Goal: Information Seeking & Learning: Learn about a topic

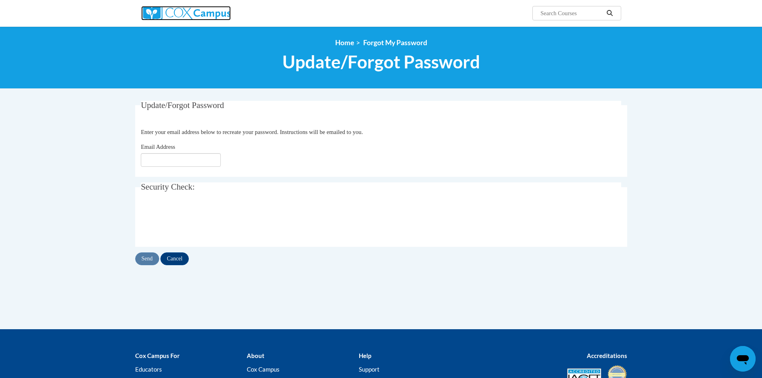
click at [180, 14] on img at bounding box center [186, 13] width 90 height 14
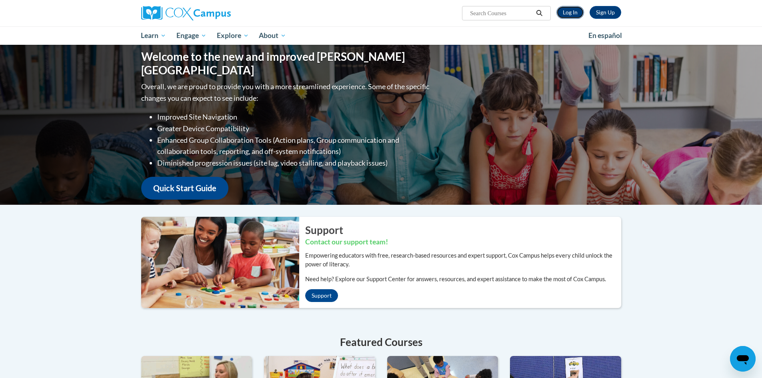
click at [568, 12] on link "Log In" at bounding box center [570, 12] width 28 height 13
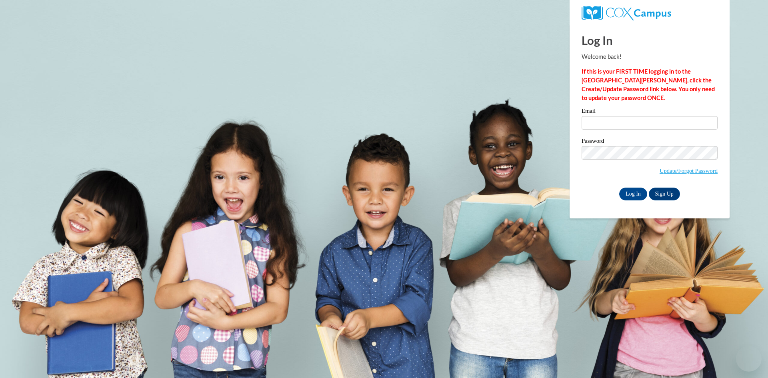
type input "ashley.satterfield@aol.com"
click at [636, 195] on input "Log In" at bounding box center [633, 193] width 28 height 13
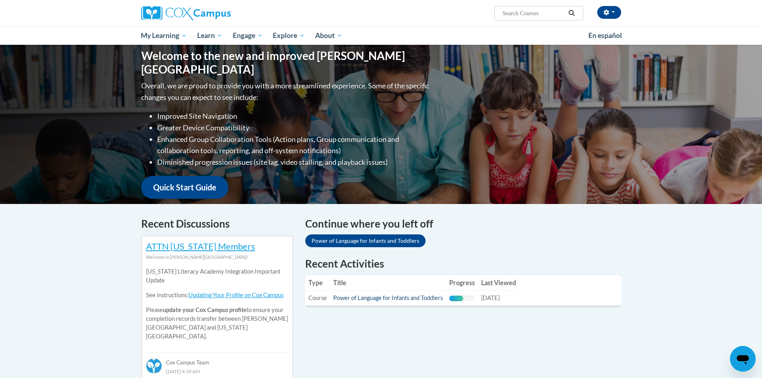
scroll to position [120, 0]
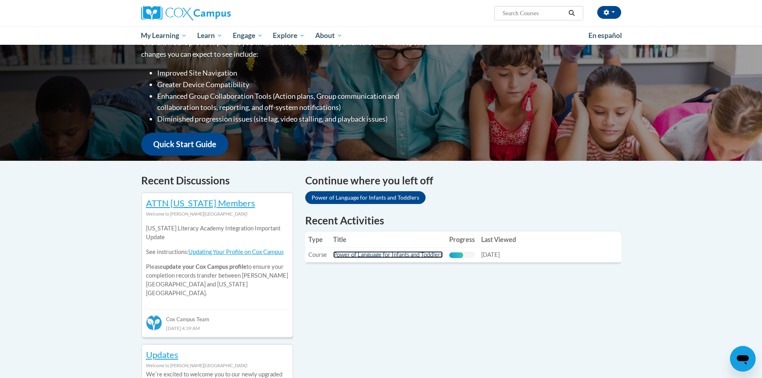
click at [391, 256] on link "Power of Language for Infants and Toddlers" at bounding box center [388, 254] width 110 height 7
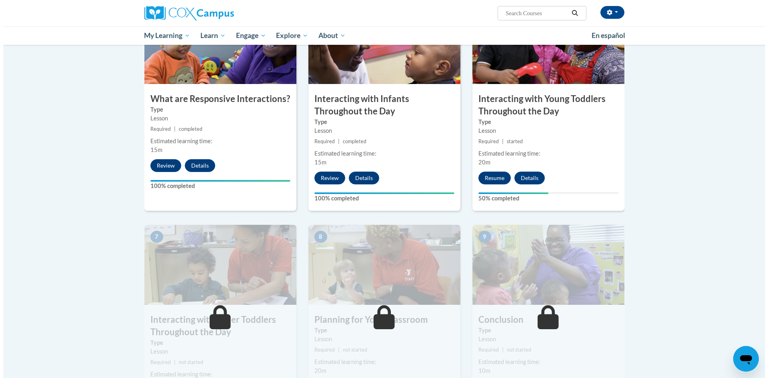
scroll to position [480, 0]
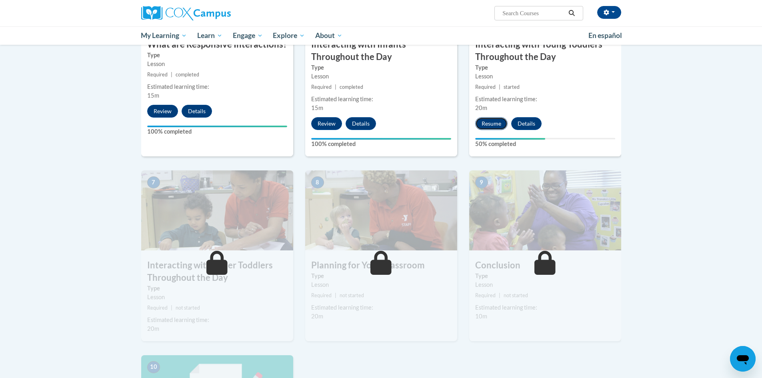
click at [487, 117] on button "Resume" at bounding box center [491, 123] width 32 height 13
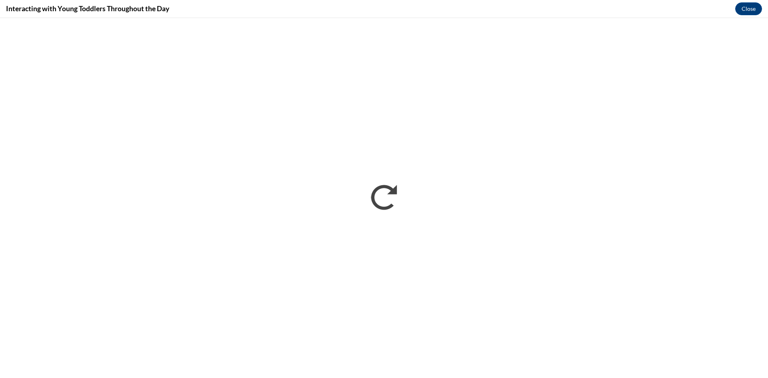
scroll to position [0, 0]
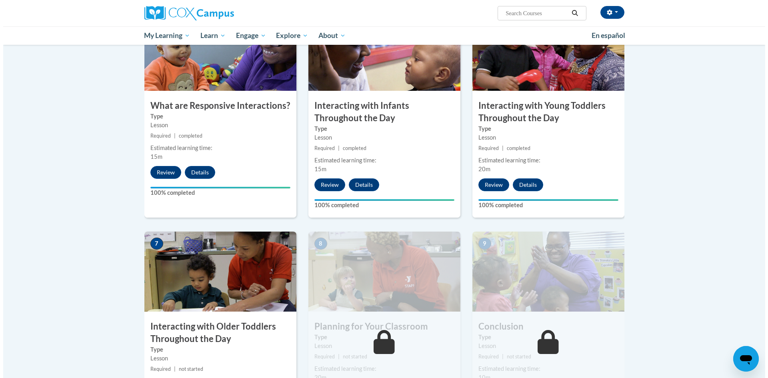
scroll to position [560, 0]
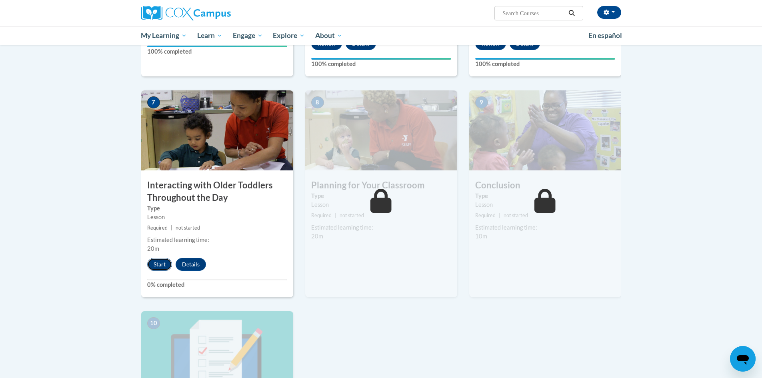
click at [161, 258] on button "Start" at bounding box center [159, 264] width 25 height 13
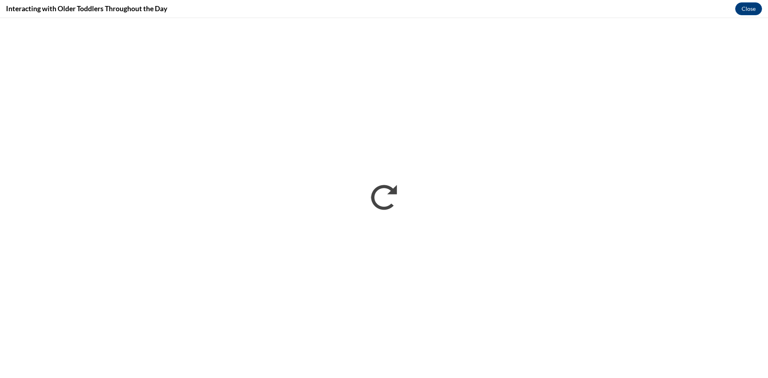
scroll to position [0, 0]
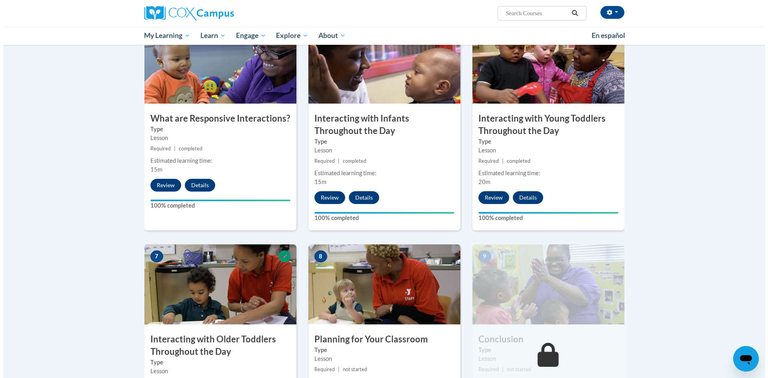
scroll to position [507, 0]
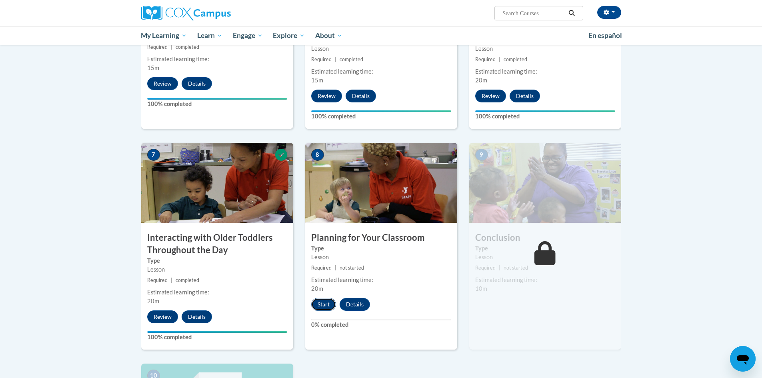
click at [319, 298] on button "Start" at bounding box center [323, 304] width 25 height 13
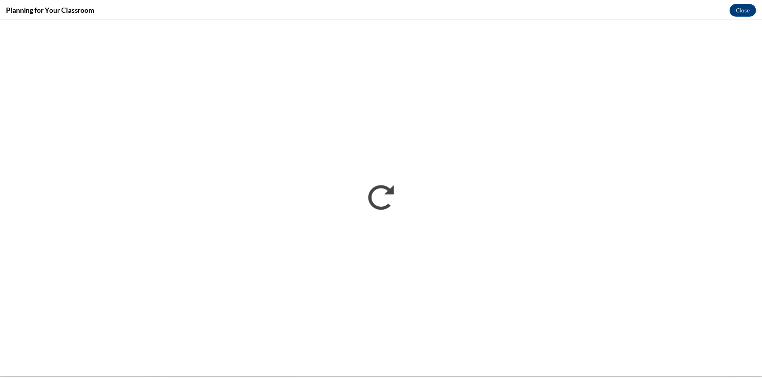
scroll to position [0, 0]
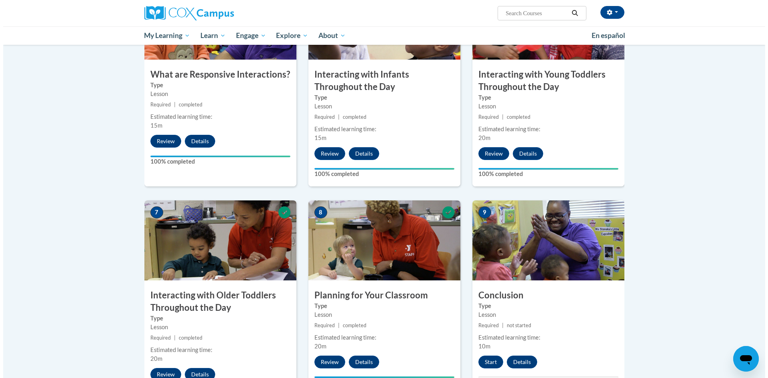
scroll to position [560, 0]
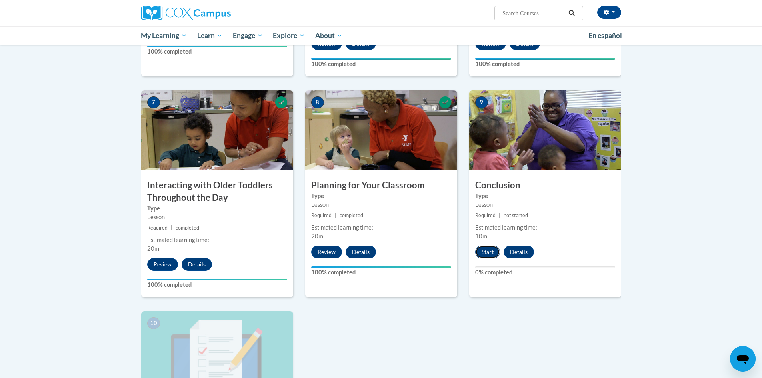
click at [495, 245] on button "Start" at bounding box center [487, 251] width 25 height 13
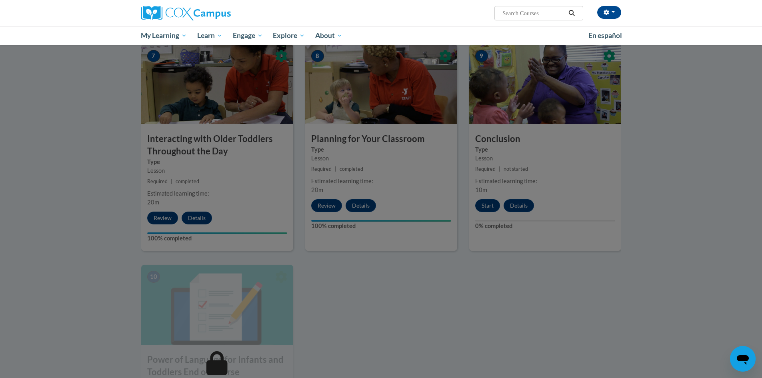
scroll to position [520, 0]
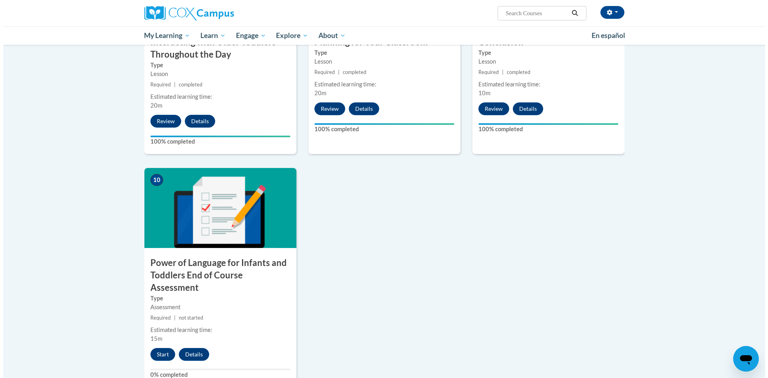
scroll to position [733, 0]
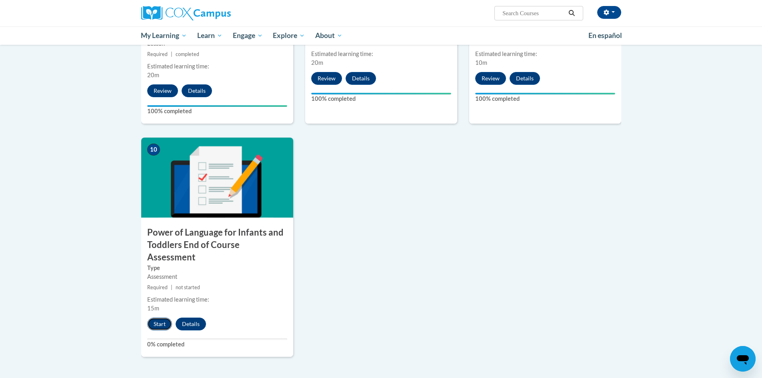
click at [160, 317] on button "Start" at bounding box center [159, 323] width 25 height 13
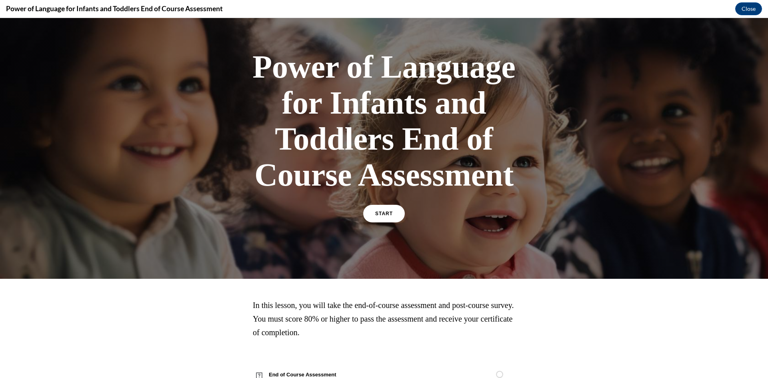
scroll to position [55, 0]
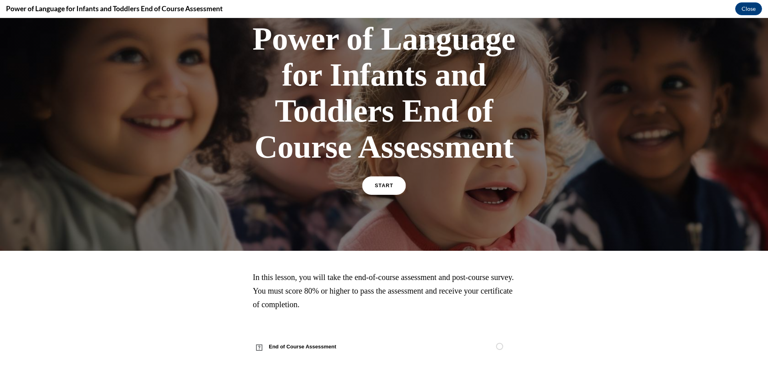
click at [378, 187] on span "START" at bounding box center [384, 186] width 18 height 6
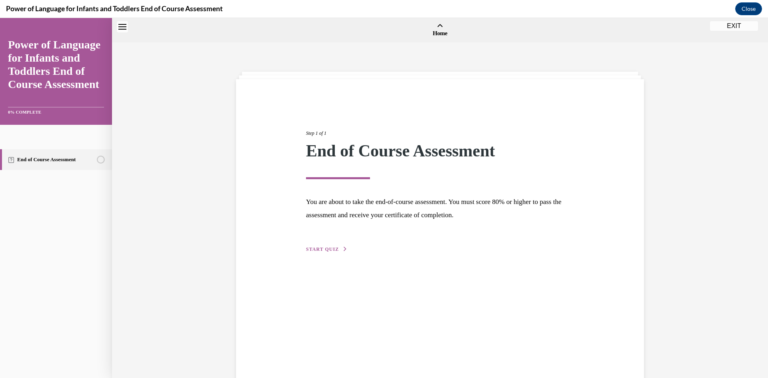
scroll to position [25, 0]
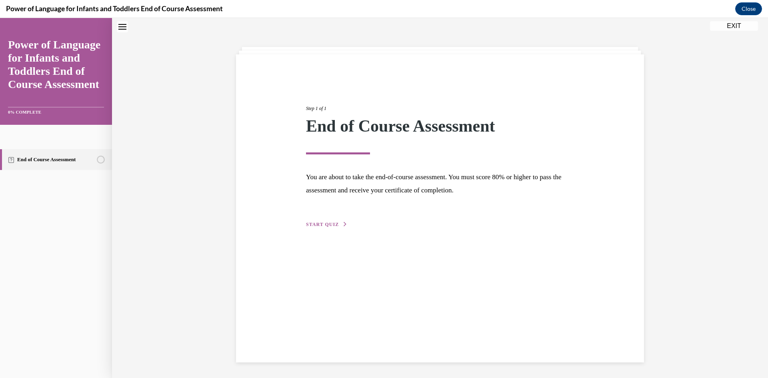
click at [324, 222] on span "START QUIZ" at bounding box center [322, 224] width 33 height 6
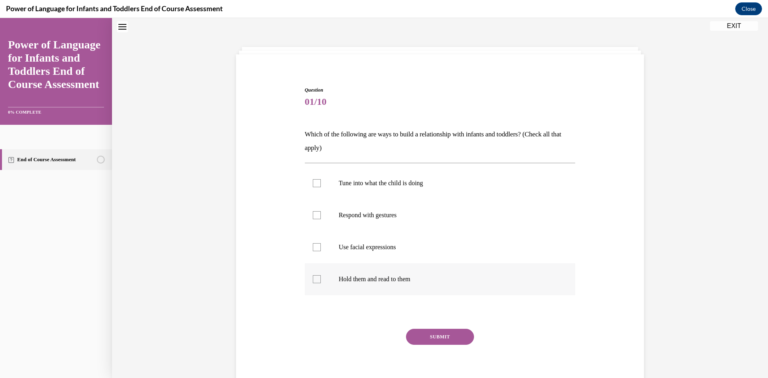
click at [313, 279] on div at bounding box center [317, 279] width 8 height 8
click at [313, 279] on input "Hold them and read to them" at bounding box center [317, 279] width 8 height 8
checkbox input "true"
click at [313, 249] on div at bounding box center [317, 247] width 8 height 8
click at [313, 249] on input "Use facial expressions" at bounding box center [317, 247] width 8 height 8
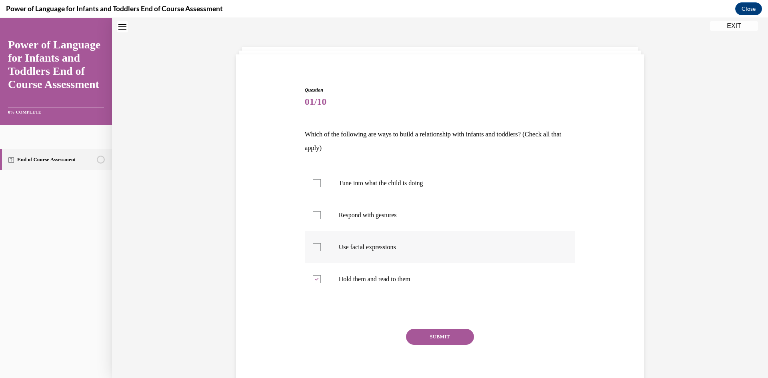
checkbox input "true"
click at [316, 216] on div at bounding box center [317, 215] width 8 height 8
click at [316, 216] on input "Respond with gestures" at bounding box center [317, 215] width 8 height 8
checkbox input "true"
click at [313, 184] on div at bounding box center [317, 183] width 8 height 8
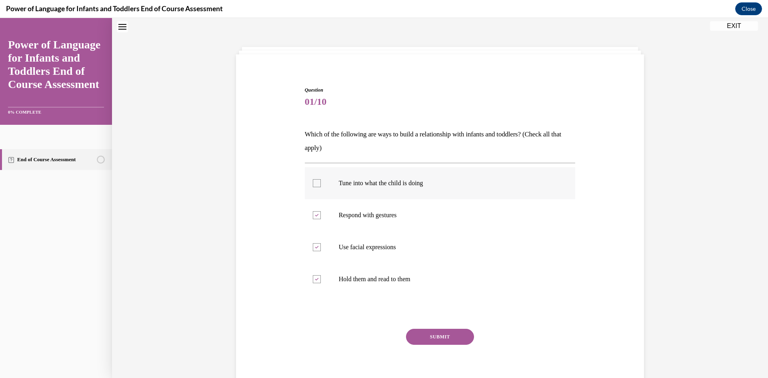
click at [313, 184] on input "Tune into what the child is doing" at bounding box center [317, 183] width 8 height 8
checkbox input "true"
click at [423, 337] on button "SUBMIT" at bounding box center [440, 337] width 68 height 16
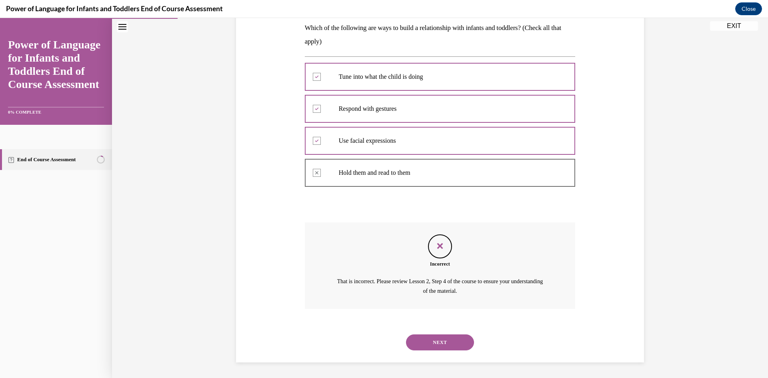
scroll to position [132, 0]
click at [428, 338] on button "NEXT" at bounding box center [440, 342] width 68 height 16
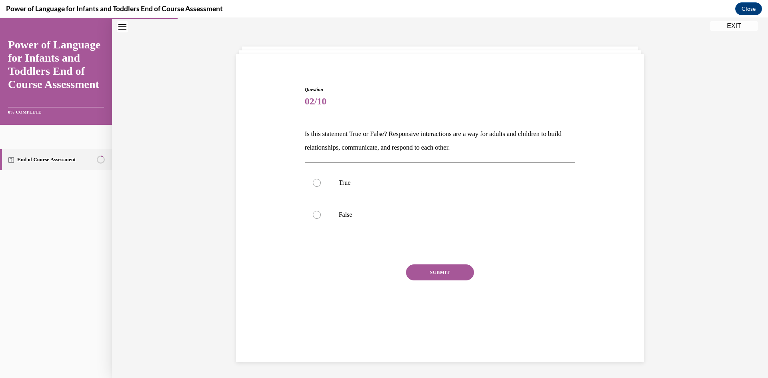
scroll to position [25, 0]
click at [315, 182] on div at bounding box center [317, 183] width 8 height 8
click at [315, 182] on input "True" at bounding box center [317, 183] width 8 height 8
radio input "true"
click at [414, 269] on button "SUBMIT" at bounding box center [440, 272] width 68 height 16
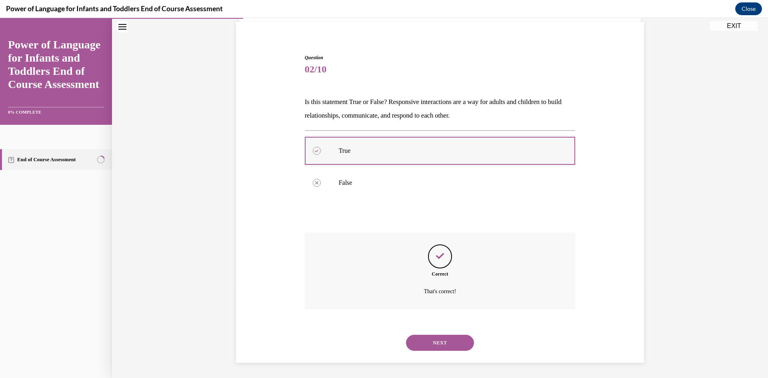
scroll to position [58, 0]
drag, startPoint x: 444, startPoint y: 337, endPoint x: 418, endPoint y: 237, distance: 103.2
click at [445, 337] on button "NEXT" at bounding box center [440, 342] width 68 height 16
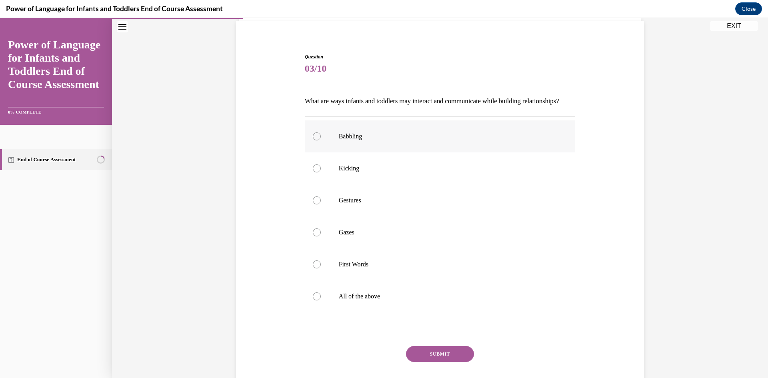
scroll to position [42, 0]
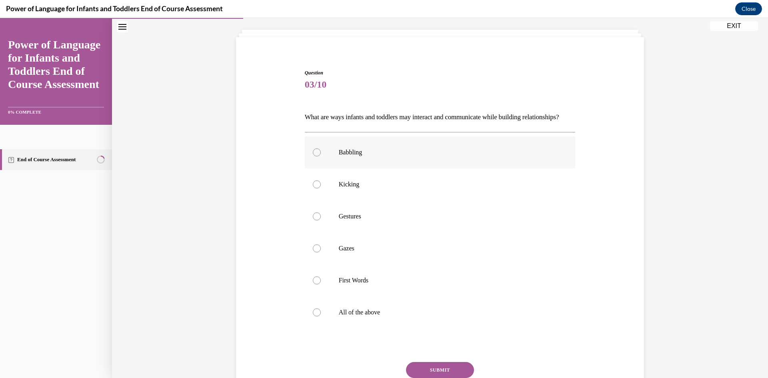
click at [313, 156] on div at bounding box center [317, 152] width 8 height 8
click at [313, 156] on input "Babbling" at bounding box center [317, 152] width 8 height 8
radio input "true"
click at [313, 220] on div at bounding box center [317, 216] width 8 height 8
click at [313, 220] on input "Gestures" at bounding box center [317, 216] width 8 height 8
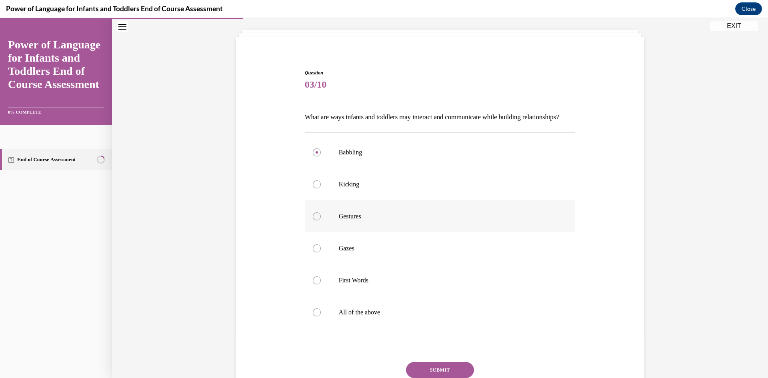
radio input "true"
click at [313, 252] on div at bounding box center [317, 248] width 8 height 8
click at [313, 252] on input "Gazes" at bounding box center [317, 248] width 8 height 8
radio input "true"
click at [313, 316] on div at bounding box center [317, 312] width 8 height 8
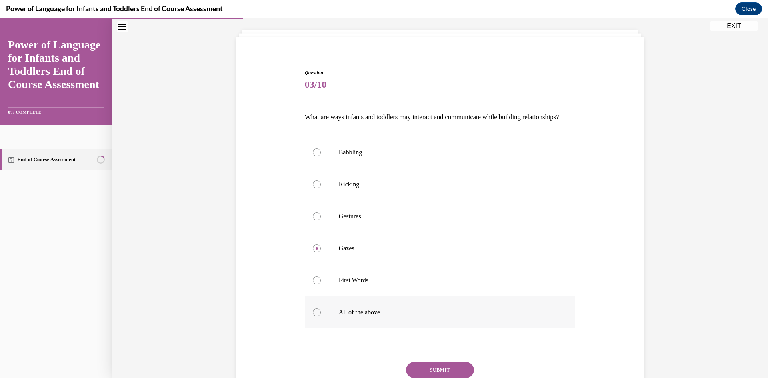
click at [313, 316] on input "All of the above" at bounding box center [317, 312] width 8 height 8
radio input "true"
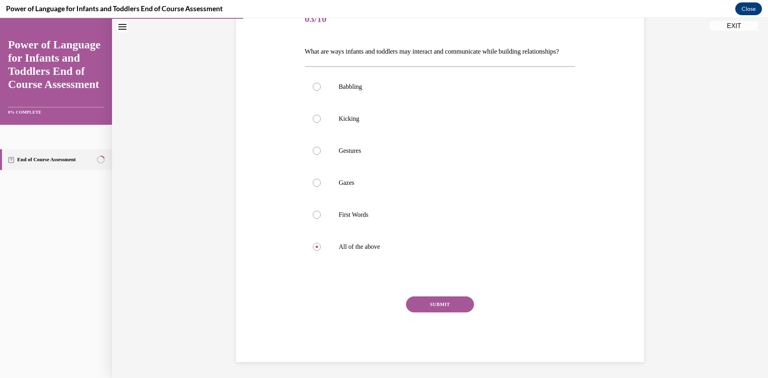
click at [433, 294] on div "Question 03/10 What are ways infants and toddlers may interact and communicate …" at bounding box center [440, 183] width 271 height 358
click at [435, 305] on button "SUBMIT" at bounding box center [440, 304] width 68 height 16
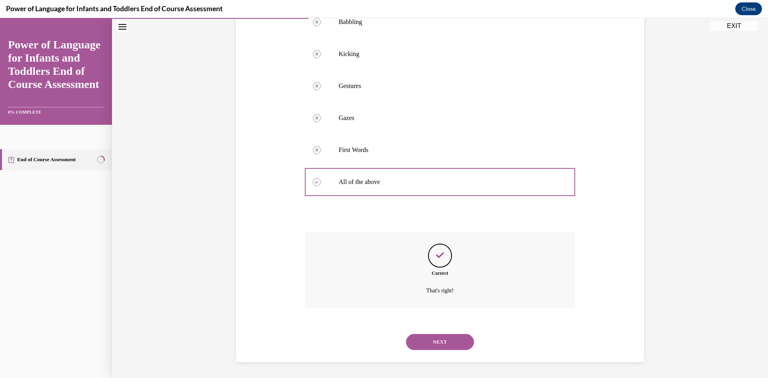
scroll to position [186, 0]
click at [425, 343] on button "NEXT" at bounding box center [440, 342] width 68 height 16
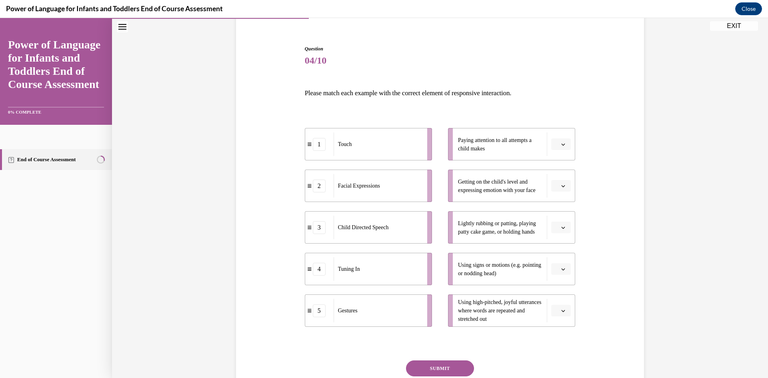
scroll to position [80, 0]
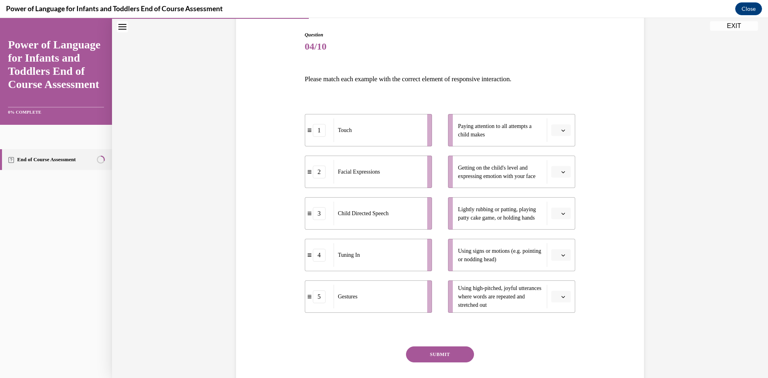
click at [556, 254] on button "button" at bounding box center [561, 255] width 20 height 12
click at [556, 353] on span "5" at bounding box center [554, 352] width 3 height 6
click at [561, 214] on icon "button" at bounding box center [563, 213] width 4 height 4
click at [556, 245] on span "1" at bounding box center [554, 247] width 3 height 6
click at [561, 297] on icon "button" at bounding box center [563, 297] width 4 height 4
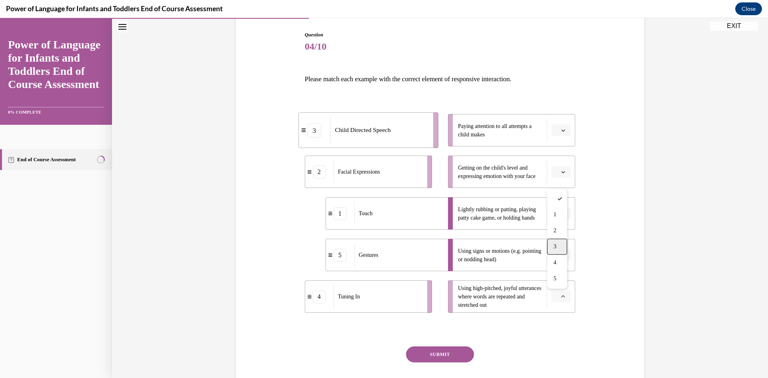
click at [557, 245] on div "3" at bounding box center [557, 247] width 20 height 16
click at [561, 171] on icon "button" at bounding box center [563, 172] width 4 height 4
click at [557, 253] on div "4" at bounding box center [557, 253] width 20 height 16
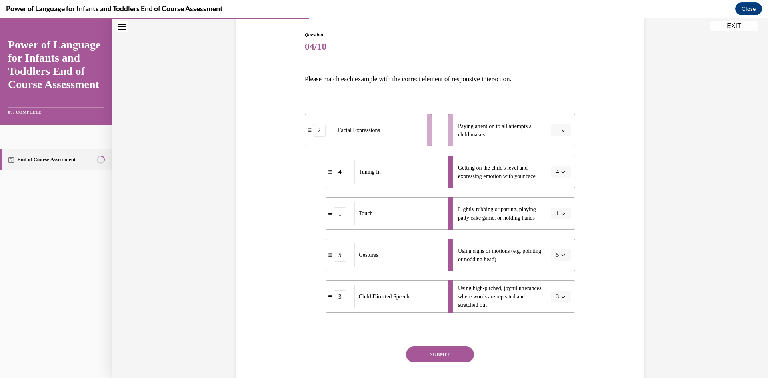
click at [556, 130] on span "Please select an option" at bounding box center [557, 130] width 3 height 8
click at [556, 178] on span "2" at bounding box center [554, 180] width 3 height 6
click at [456, 356] on button "SUBMIT" at bounding box center [440, 354] width 68 height 16
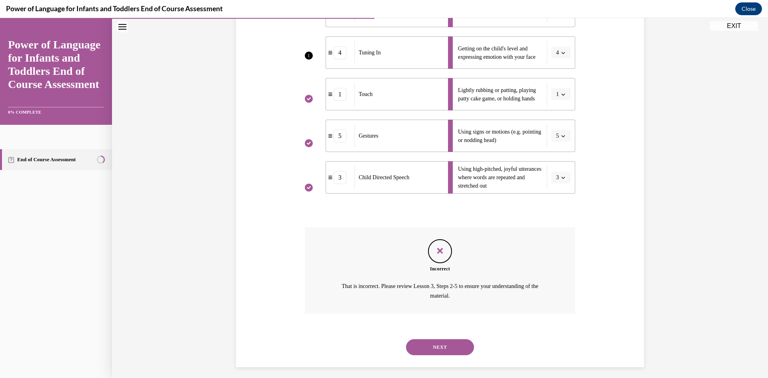
scroll to position [204, 0]
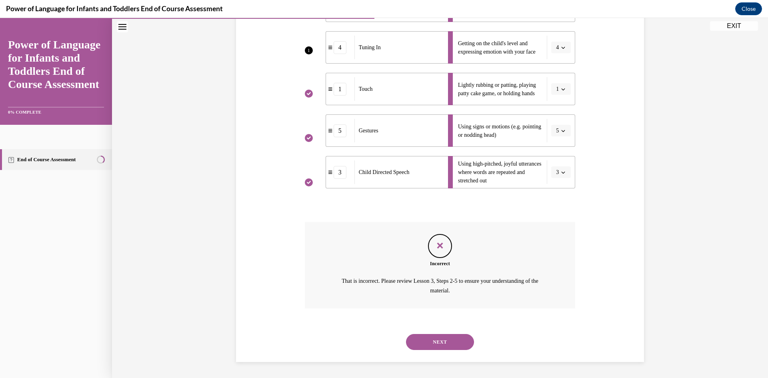
click at [454, 347] on button "NEXT" at bounding box center [440, 342] width 68 height 16
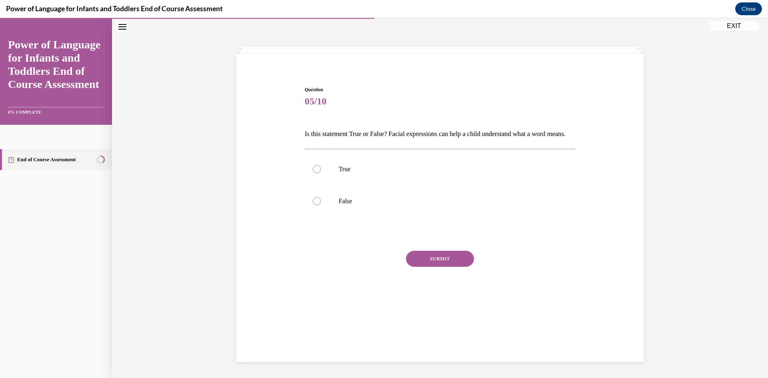
scroll to position [25, 0]
click at [309, 183] on label "True" at bounding box center [440, 169] width 271 height 32
click at [313, 173] on input "True" at bounding box center [317, 169] width 8 height 8
radio input "true"
click at [419, 267] on button "SUBMIT" at bounding box center [440, 259] width 68 height 16
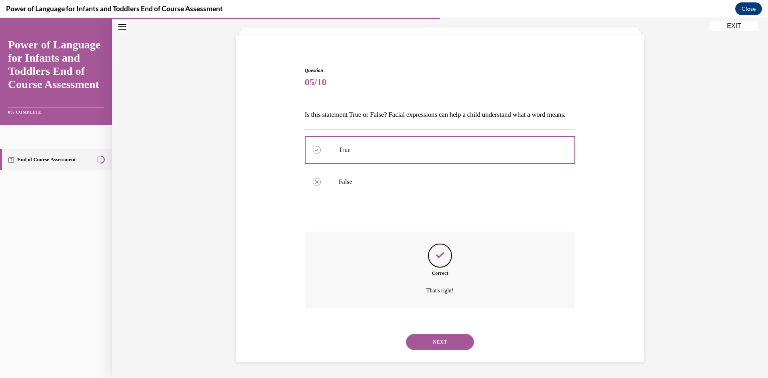
scroll to position [58, 0]
click at [435, 345] on button "NEXT" at bounding box center [440, 342] width 68 height 16
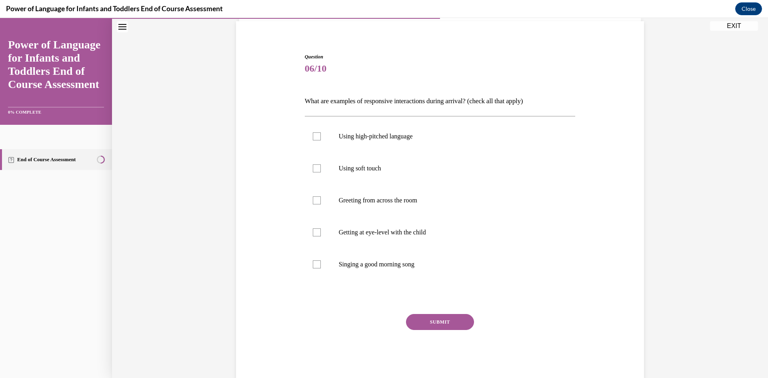
scroll to position [42, 0]
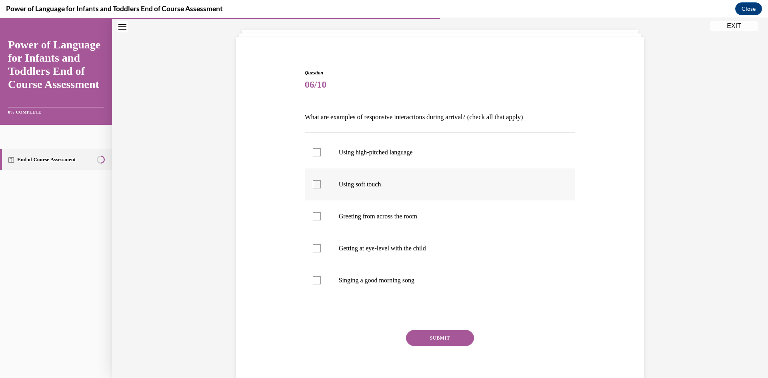
click at [313, 185] on div at bounding box center [317, 184] width 8 height 8
click at [313, 185] on input "Using soft touch" at bounding box center [317, 184] width 8 height 8
checkbox input "true"
click at [313, 219] on div at bounding box center [317, 216] width 8 height 8
click at [313, 219] on input "Greeting from across the room" at bounding box center [317, 216] width 8 height 8
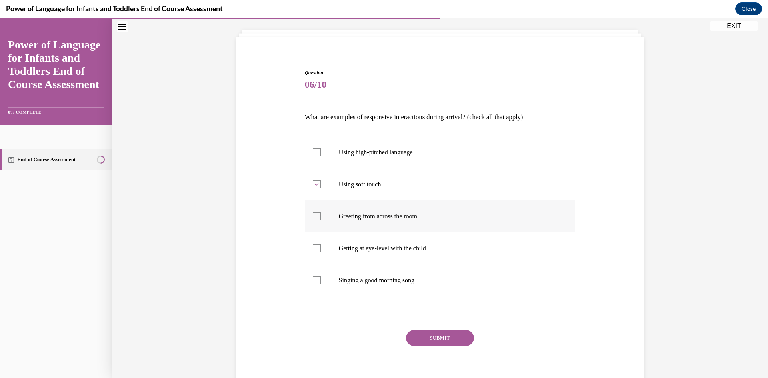
checkbox input "true"
click at [314, 246] on div at bounding box center [317, 248] width 8 height 8
click at [314, 246] on input "Getting at eye-level with the child" at bounding box center [317, 248] width 8 height 8
checkbox input "true"
click at [313, 278] on div at bounding box center [317, 280] width 8 height 8
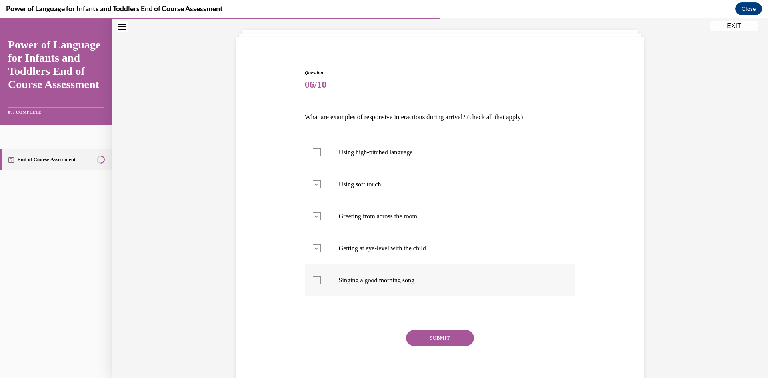
click at [313, 278] on input "Singing a good morning song" at bounding box center [317, 280] width 8 height 8
checkbox input "true"
click at [431, 339] on button "SUBMIT" at bounding box center [440, 338] width 68 height 16
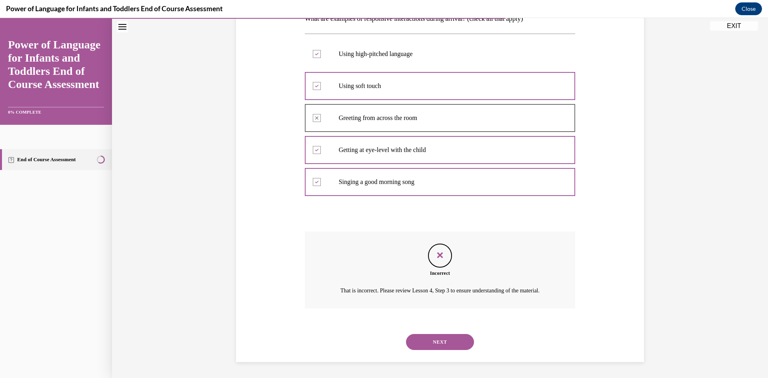
scroll to position [150, 0]
click at [435, 341] on button "NEXT" at bounding box center [440, 342] width 68 height 16
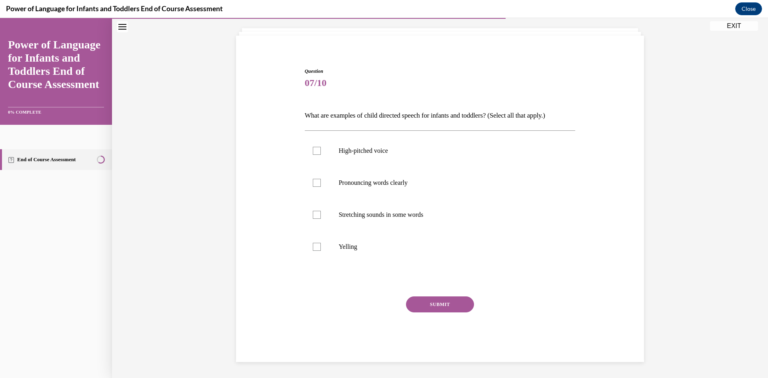
scroll to position [44, 0]
click at [321, 217] on label "Stretching sounds in some words" at bounding box center [440, 215] width 271 height 32
click at [321, 217] on input "Stretching sounds in some words" at bounding box center [317, 215] width 8 height 8
checkbox input "true"
click at [349, 181] on p "Pronouncing words clearly" at bounding box center [447, 183] width 217 height 8
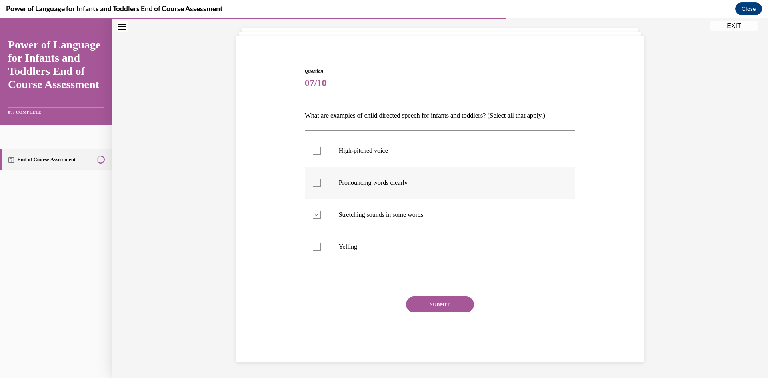
click at [321, 181] on input "Pronouncing words clearly" at bounding box center [317, 183] width 8 height 8
checkbox input "true"
click at [441, 305] on button "SUBMIT" at bounding box center [440, 304] width 68 height 16
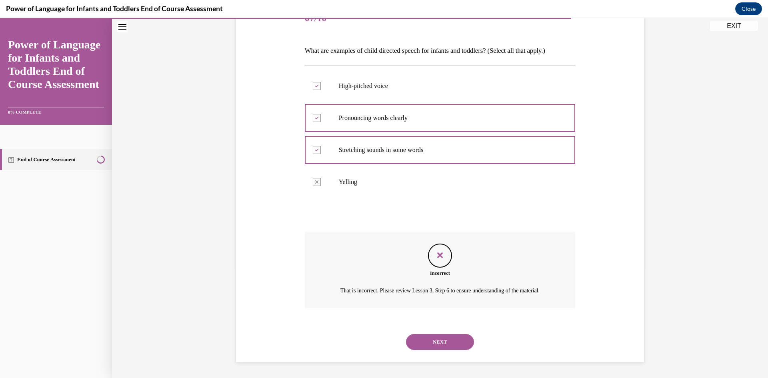
scroll to position [118, 0]
click at [433, 342] on button "NEXT" at bounding box center [440, 342] width 68 height 16
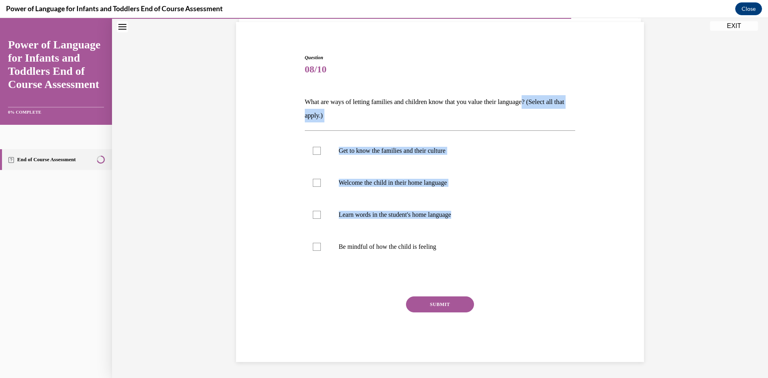
drag, startPoint x: 537, startPoint y: 102, endPoint x: 588, endPoint y: 193, distance: 104.1
click at [595, 198] on div "Question 08/10 What are ways of letting families and children know that you val…" at bounding box center [440, 196] width 412 height 332
click at [568, 184] on label "Welcome the child in their home language" at bounding box center [440, 183] width 271 height 32
click at [321, 184] on input "Welcome the child in their home language" at bounding box center [317, 183] width 8 height 8
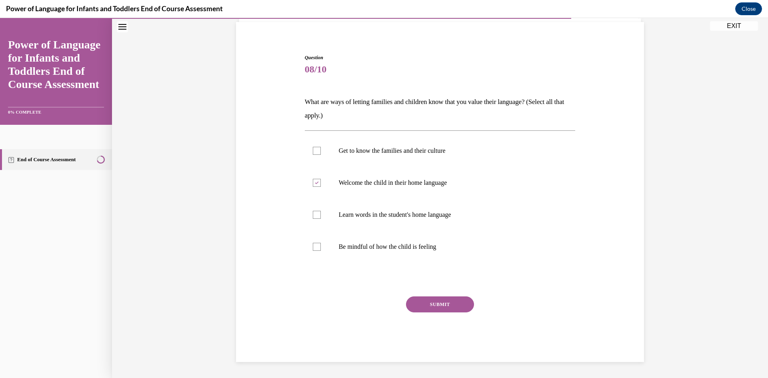
click at [447, 117] on p "What are ways of letting families and children know that you value their langua…" at bounding box center [440, 108] width 271 height 27
click at [314, 185] on div at bounding box center [317, 183] width 8 height 8
click at [314, 185] on input "Welcome the child in their home language" at bounding box center [317, 183] width 8 height 8
checkbox input "false"
click at [359, 155] on label "Get to know the families and their culture" at bounding box center [440, 151] width 271 height 32
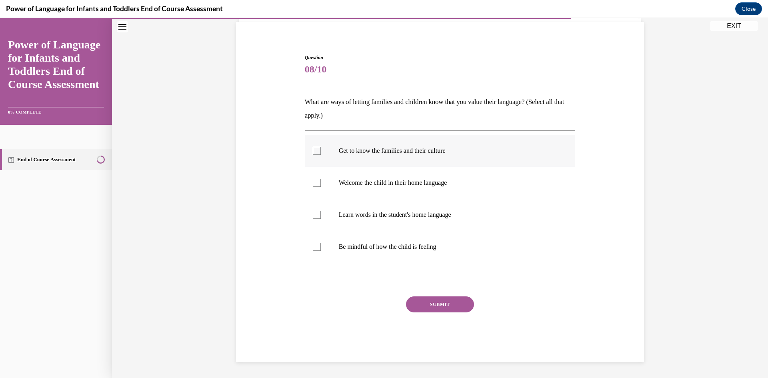
click at [321, 155] on input "Get to know the families and their culture" at bounding box center [317, 151] width 8 height 8
checkbox input "true"
click at [344, 184] on p "Welcome the child in their home language" at bounding box center [447, 183] width 217 height 8
click at [321, 184] on input "Welcome the child in their home language" at bounding box center [317, 183] width 8 height 8
checkbox input "true"
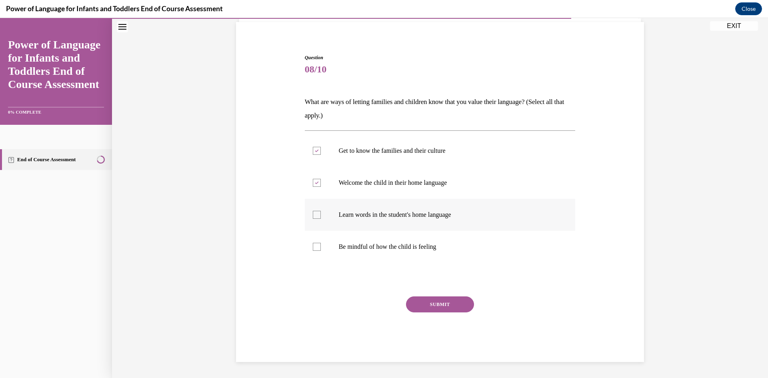
click at [344, 216] on p "Learn words in the student's home language" at bounding box center [447, 215] width 217 height 8
click at [321, 216] on input "Learn words in the student's home language" at bounding box center [317, 215] width 8 height 8
checkbox input "true"
click at [443, 314] on div "SUBMIT" at bounding box center [440, 316] width 271 height 40
click at [439, 309] on button "SUBMIT" at bounding box center [440, 304] width 68 height 16
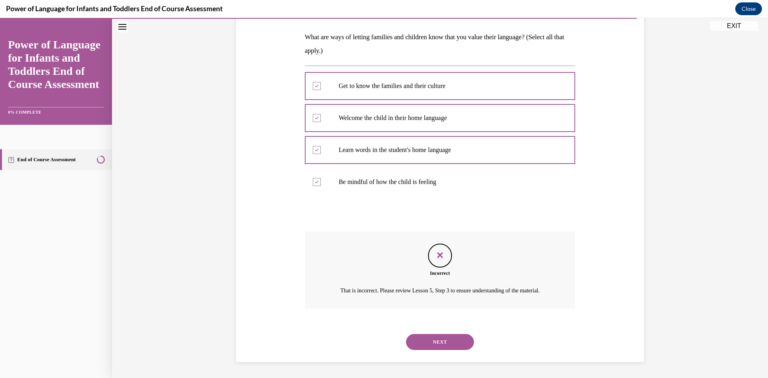
scroll to position [132, 0]
click at [433, 342] on button "NEXT" at bounding box center [440, 342] width 68 height 16
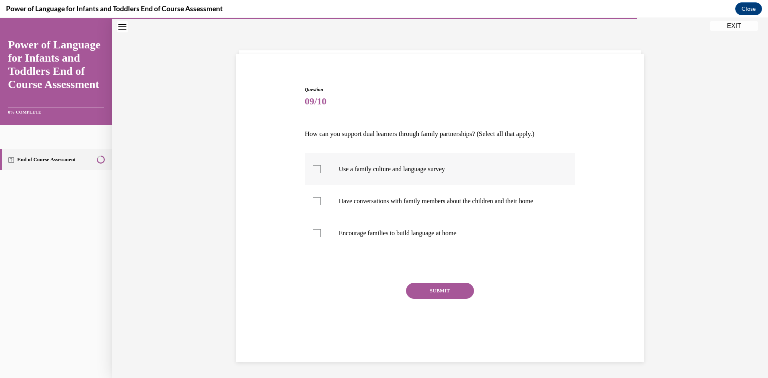
click at [348, 171] on p "Use a family culture and language survey" at bounding box center [447, 169] width 217 height 8
click at [321, 171] on input "Use a family culture and language survey" at bounding box center [317, 169] width 8 height 8
checkbox input "true"
click at [353, 195] on label "Have conversations with family members about the children and their home" at bounding box center [440, 201] width 271 height 32
click at [321, 197] on input "Have conversations with family members about the children and their home" at bounding box center [317, 201] width 8 height 8
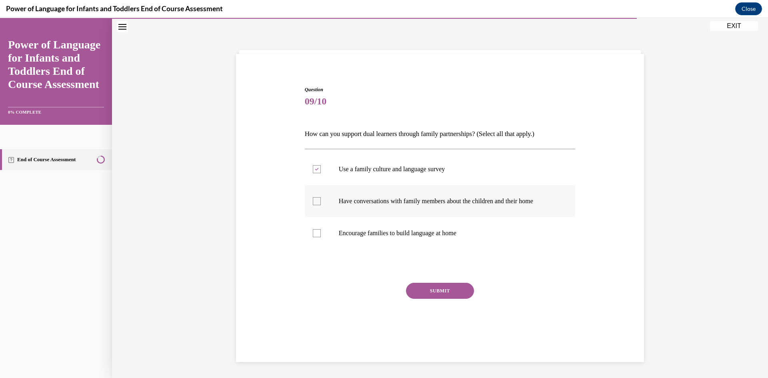
checkbox input "true"
click at [345, 231] on p "Encourage families to build language at home" at bounding box center [447, 233] width 217 height 8
click at [321, 231] on input "Encourage families to build language at home" at bounding box center [317, 233] width 8 height 8
checkbox input "true"
click at [428, 293] on button "SUBMIT" at bounding box center [440, 291] width 68 height 16
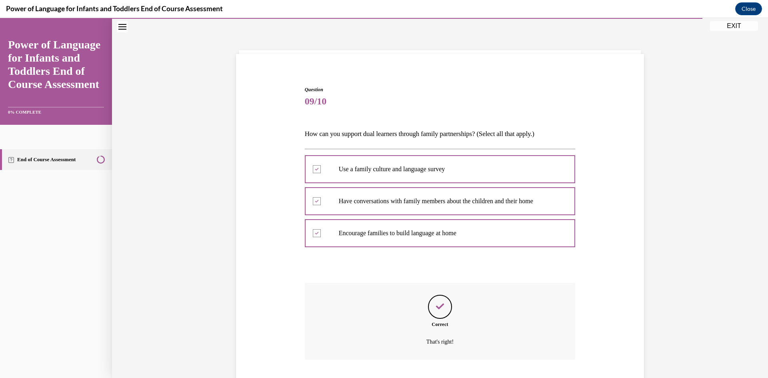
scroll to position [76, 0]
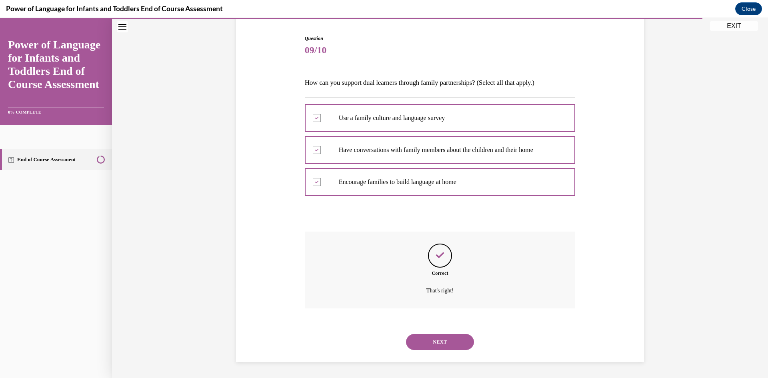
drag, startPoint x: 440, startPoint y: 346, endPoint x: 440, endPoint y: 338, distance: 7.6
click at [440, 345] on button "NEXT" at bounding box center [440, 342] width 68 height 16
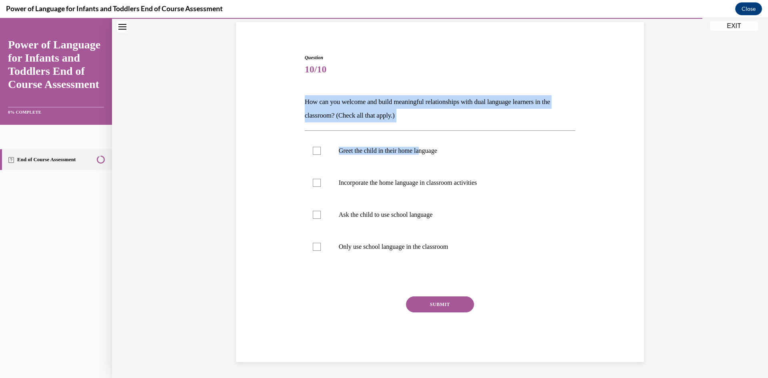
drag, startPoint x: 303, startPoint y: 101, endPoint x: 418, endPoint y: 120, distance: 116.3
click at [424, 124] on div "Question 10/10 How can you welcome and build meaningful relationships with dual…" at bounding box center [440, 208] width 271 height 308
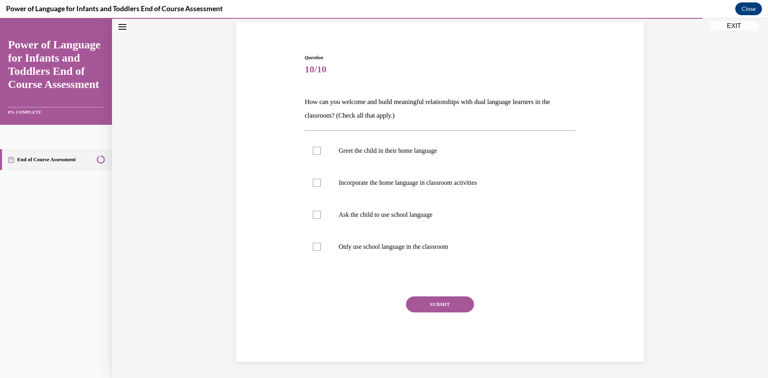
click at [436, 122] on div "Question 10/10 How can you welcome and build meaningful relationships with dual…" at bounding box center [440, 208] width 271 height 308
click at [305, 100] on p "How can you welcome and build meaningful relationships with dual language learn…" at bounding box center [440, 108] width 271 height 27
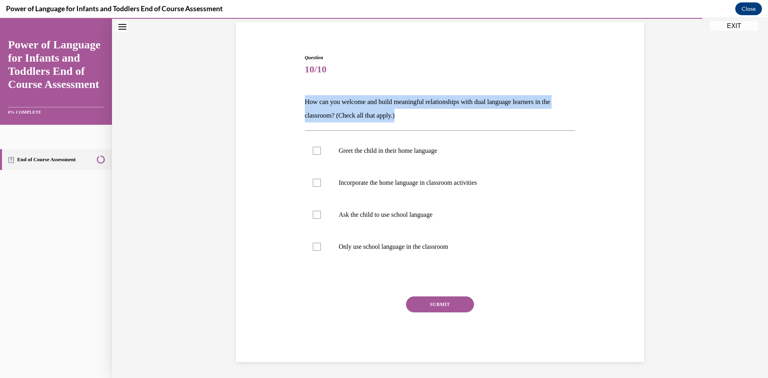
drag, startPoint x: 299, startPoint y: 101, endPoint x: 429, endPoint y: 116, distance: 130.5
click at [429, 116] on div "Question 10/10 How can you welcome and build meaningful relationships with dual…" at bounding box center [440, 202] width 275 height 320
click at [429, 116] on p "How can you welcome and build meaningful relationships with dual language learn…" at bounding box center [440, 108] width 271 height 27
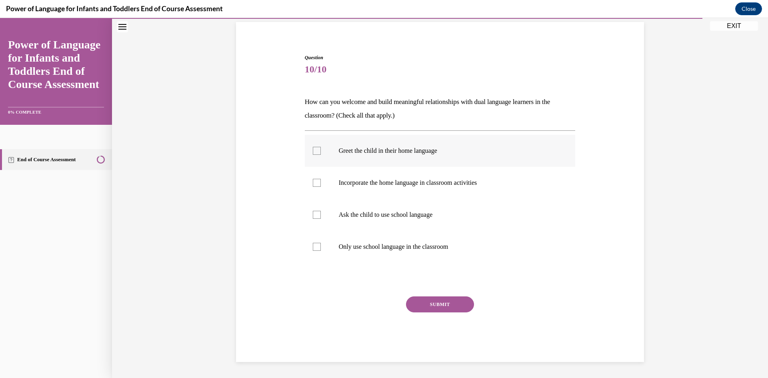
click at [313, 152] on div at bounding box center [317, 151] width 8 height 8
click at [313, 152] on input "Greet the child in their home language" at bounding box center [317, 151] width 8 height 8
checkbox input "true"
click at [313, 183] on div at bounding box center [317, 183] width 8 height 8
click at [313, 183] on input "Incorporate the home language in classroom activities" at bounding box center [317, 183] width 8 height 8
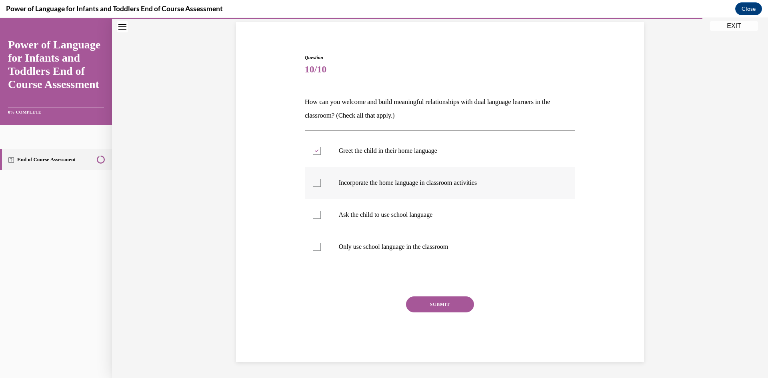
checkbox input "true"
click at [313, 213] on div at bounding box center [317, 215] width 8 height 8
click at [313, 213] on input "Ask the child to use school language" at bounding box center [317, 215] width 8 height 8
checkbox input "true"
click at [316, 245] on div at bounding box center [317, 247] width 8 height 8
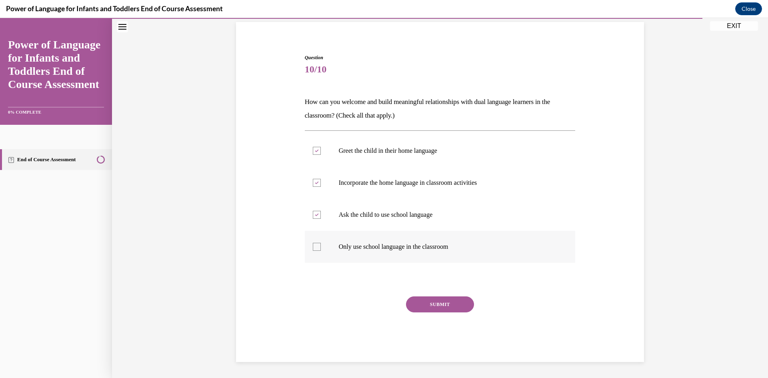
click at [316, 245] on input "Only use school language in the classroom" at bounding box center [317, 247] width 8 height 8
checkbox input "true"
click at [454, 305] on button "SUBMIT" at bounding box center [440, 304] width 68 height 16
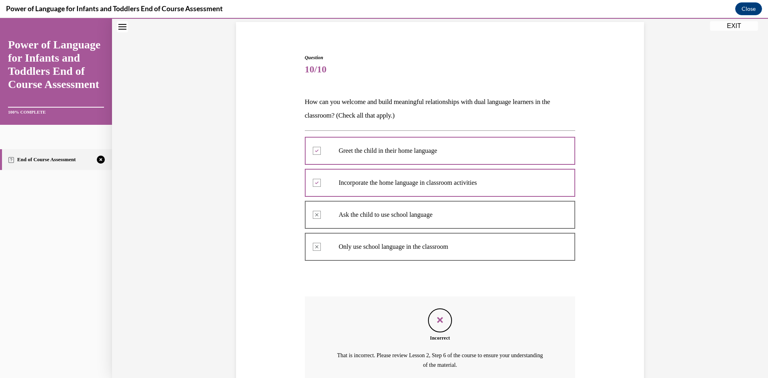
scroll to position [132, 0]
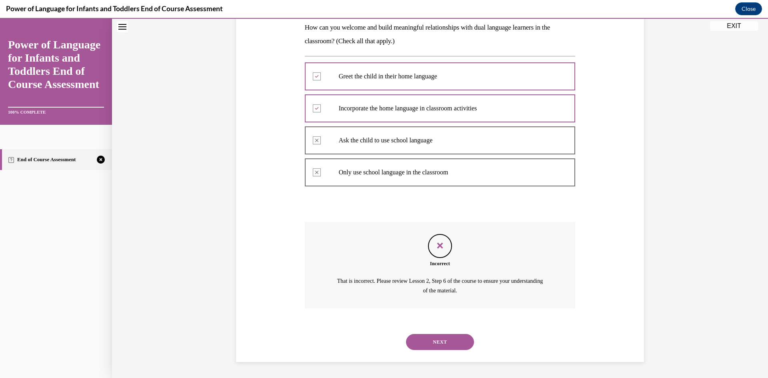
drag, startPoint x: 432, startPoint y: 343, endPoint x: 440, endPoint y: 334, distance: 12.2
click at [436, 339] on button "NEXT" at bounding box center [440, 342] width 68 height 16
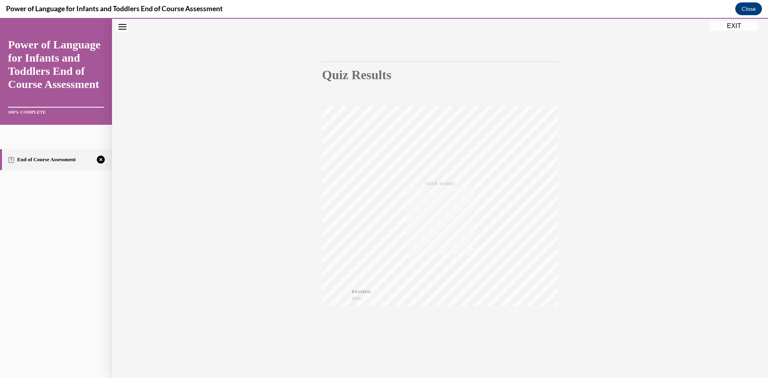
scroll to position [50, 0]
click at [437, 332] on button "TAKE AGAIN" at bounding box center [440, 324] width 48 height 36
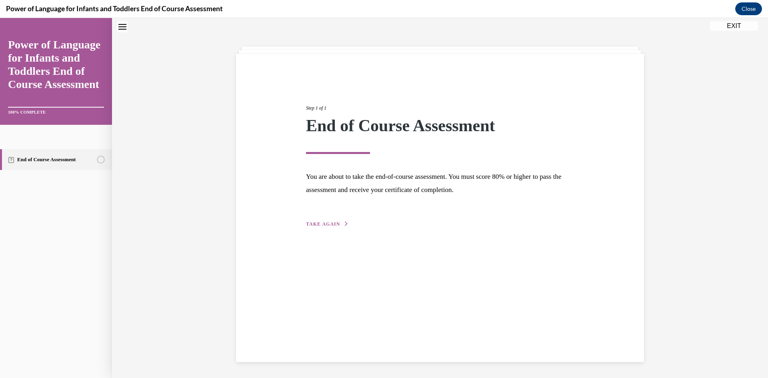
scroll to position [25, 0]
drag, startPoint x: 313, startPoint y: 223, endPoint x: 317, endPoint y: 221, distance: 4.6
click at [313, 223] on span "TAKE AGAIN" at bounding box center [323, 224] width 34 height 6
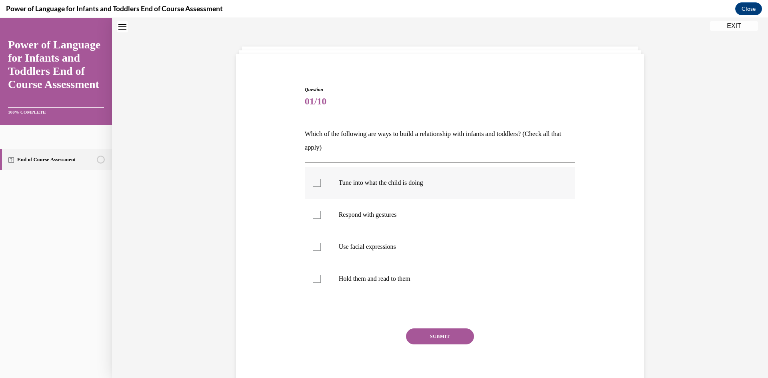
click at [345, 180] on p "Tune into what the child is doing" at bounding box center [447, 183] width 217 height 8
click at [321, 180] on input "Tune into what the child is doing" at bounding box center [317, 183] width 8 height 8
checkbox input "true"
click at [347, 215] on p "Respond with gestures" at bounding box center [447, 215] width 217 height 8
click at [321, 215] on input "Respond with gestures" at bounding box center [317, 215] width 8 height 8
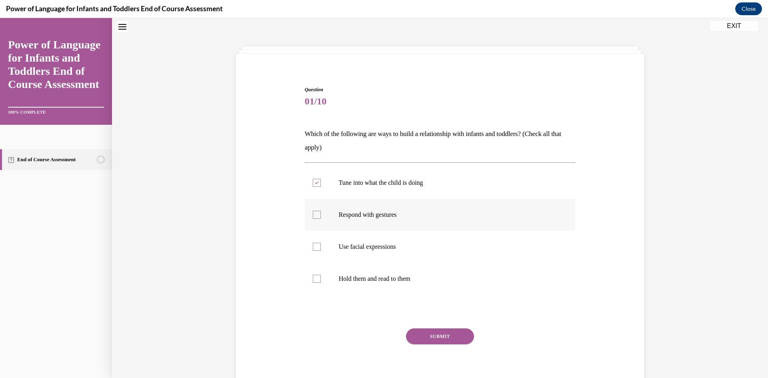
checkbox input "true"
click at [342, 243] on p "Use facial expressions" at bounding box center [447, 247] width 217 height 8
click at [315, 247] on div at bounding box center [317, 247] width 8 height 8
click at [315, 247] on input "Use facial expressions" at bounding box center [317, 247] width 8 height 8
checkbox input "true"
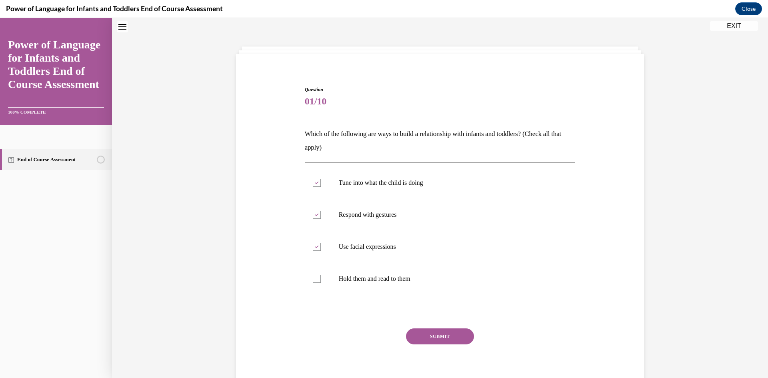
drag, startPoint x: 431, startPoint y: 338, endPoint x: 440, endPoint y: 323, distance: 17.2
click at [431, 337] on button "SUBMIT" at bounding box center [440, 336] width 68 height 16
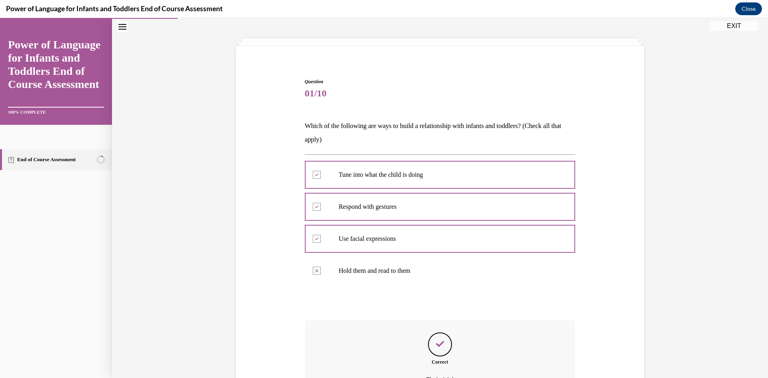
scroll to position [122, 0]
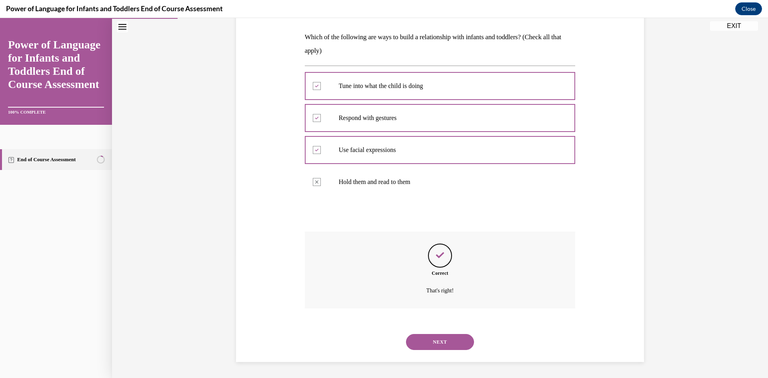
click at [427, 342] on button "NEXT" at bounding box center [440, 342] width 68 height 16
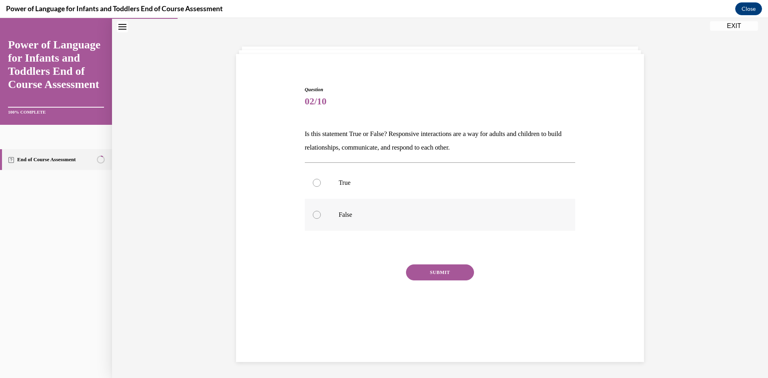
scroll to position [25, 0]
click at [313, 183] on div at bounding box center [317, 183] width 8 height 8
click at [313, 183] on input "True" at bounding box center [317, 183] width 8 height 8
radio input "true"
click at [438, 274] on button "SUBMIT" at bounding box center [440, 272] width 68 height 16
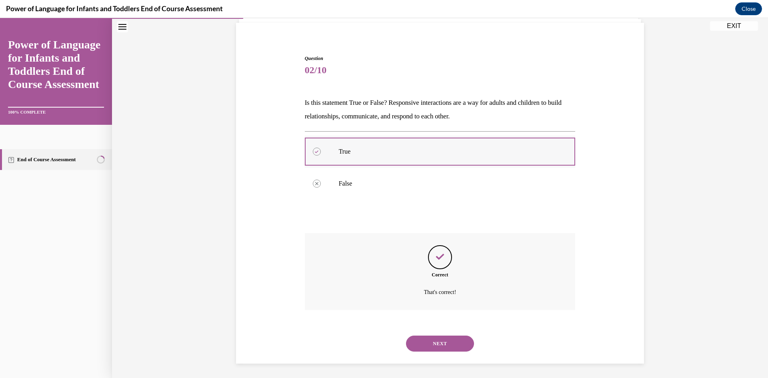
scroll to position [58, 0]
drag, startPoint x: 445, startPoint y: 337, endPoint x: 449, endPoint y: 327, distance: 11.5
click at [446, 337] on button "NEXT" at bounding box center [440, 342] width 68 height 16
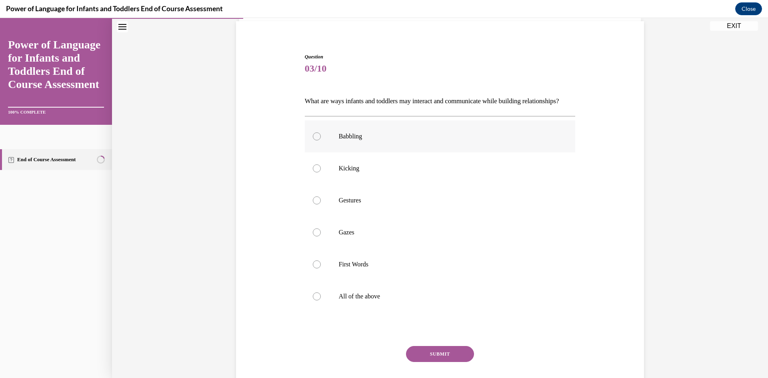
scroll to position [42, 0]
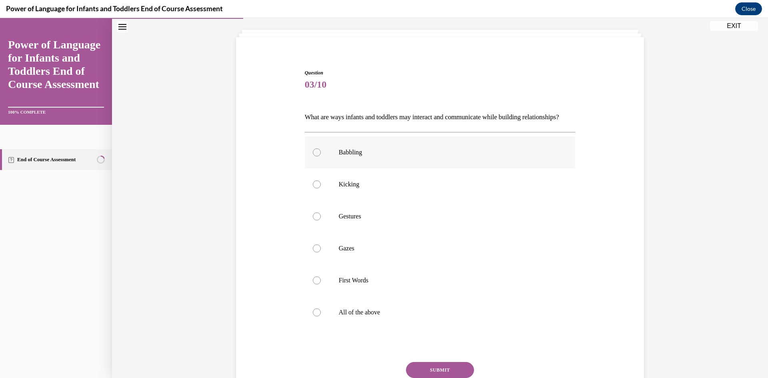
click at [317, 156] on div at bounding box center [317, 152] width 8 height 8
click at [317, 156] on input "Babbling" at bounding box center [317, 152] width 8 height 8
radio input "true"
click at [319, 326] on label "All of the above" at bounding box center [440, 312] width 271 height 32
click at [319, 316] on input "All of the above" at bounding box center [317, 312] width 8 height 8
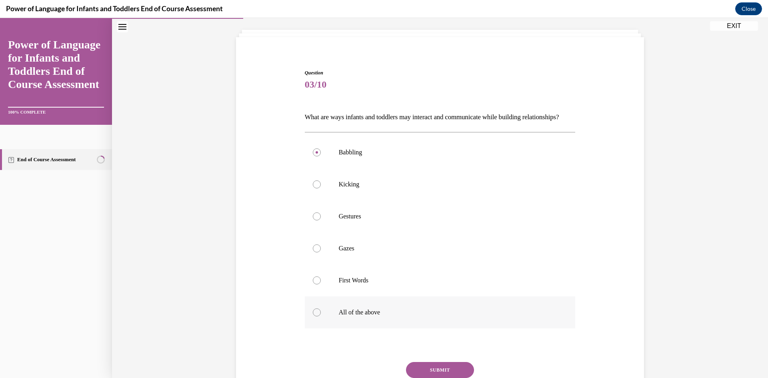
radio input "true"
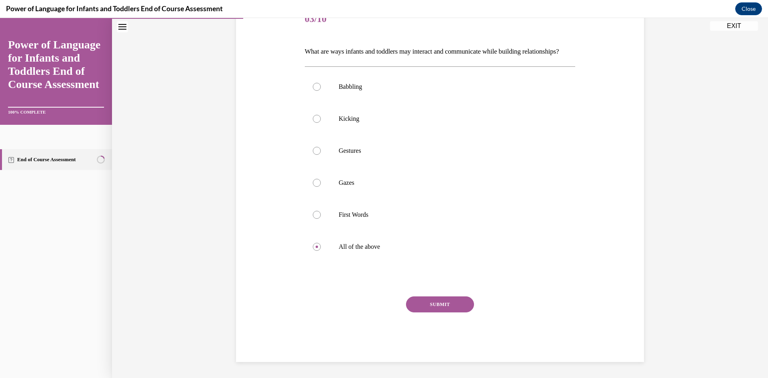
click at [434, 309] on button "SUBMIT" at bounding box center [440, 304] width 68 height 16
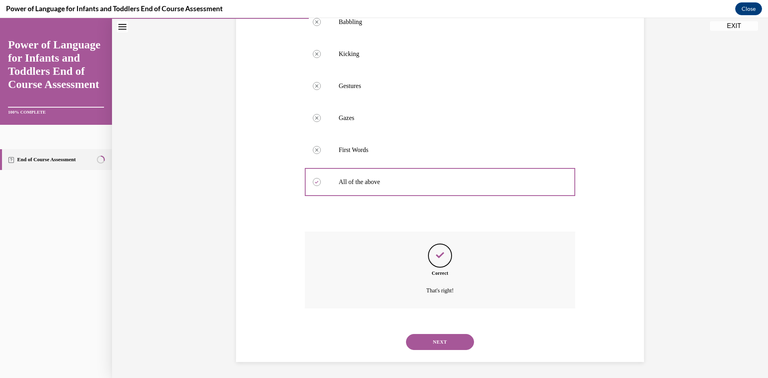
scroll to position [186, 0]
click at [431, 344] on button "NEXT" at bounding box center [440, 342] width 68 height 16
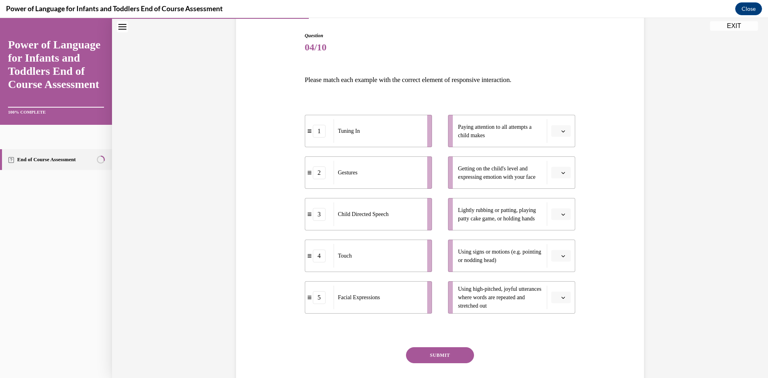
scroll to position [80, 0]
click at [561, 173] on icon "button" at bounding box center [563, 172] width 4 height 4
click at [557, 205] on div "1" at bounding box center [557, 205] width 20 height 16
click at [561, 131] on icon "button" at bounding box center [563, 130] width 4 height 4
click at [558, 161] on div "1" at bounding box center [557, 164] width 20 height 16
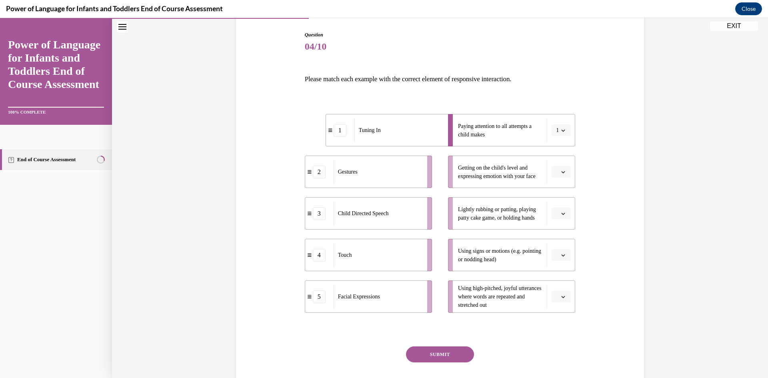
click at [561, 172] on icon "button" at bounding box center [563, 172] width 4 height 4
click at [559, 270] on div "5" at bounding box center [557, 269] width 20 height 16
click at [561, 213] on icon "button" at bounding box center [563, 214] width 4 height 2
click at [560, 295] on div "4" at bounding box center [557, 295] width 20 height 16
click at [561, 253] on icon "button" at bounding box center [563, 255] width 4 height 4
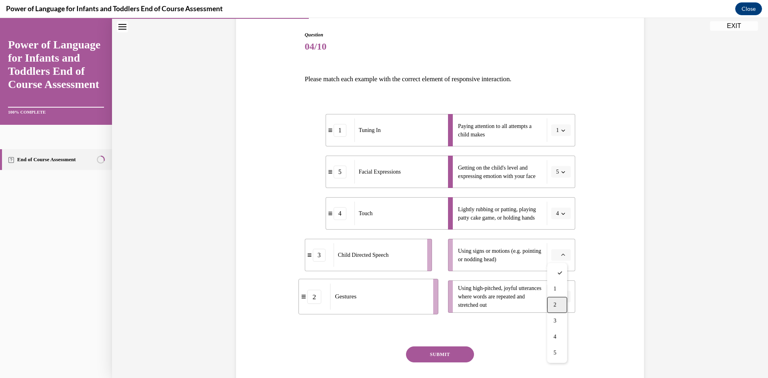
click at [556, 302] on span "2" at bounding box center [554, 304] width 3 height 6
click at [560, 295] on span "button" at bounding box center [563, 297] width 6 height 6
click at [550, 245] on div "3" at bounding box center [557, 247] width 20 height 16
click at [439, 355] on button "SUBMIT" at bounding box center [440, 354] width 68 height 16
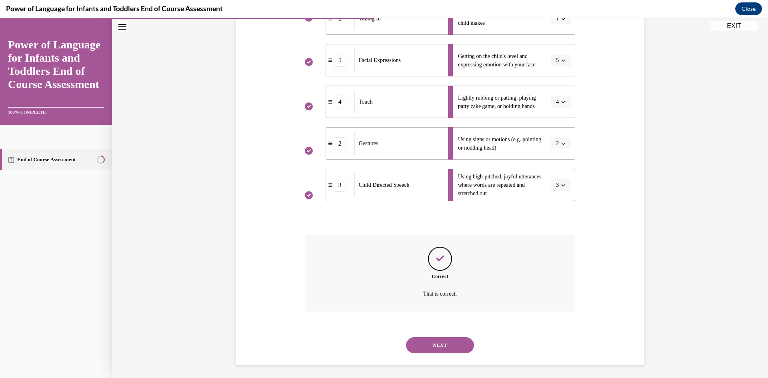
scroll to position [195, 0]
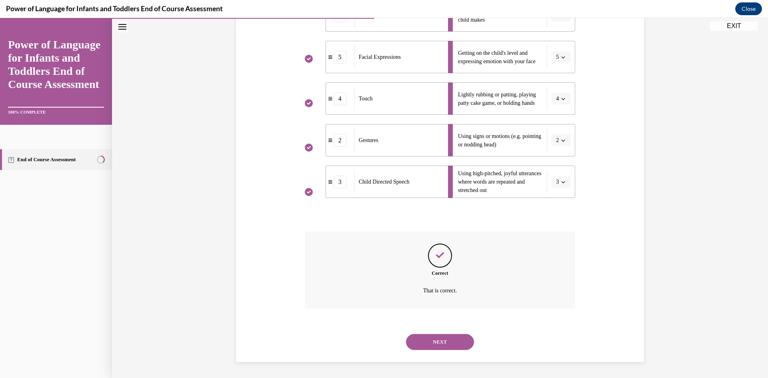
drag, startPoint x: 438, startPoint y: 341, endPoint x: 441, endPoint y: 335, distance: 6.8
click at [439, 340] on button "NEXT" at bounding box center [440, 342] width 68 height 16
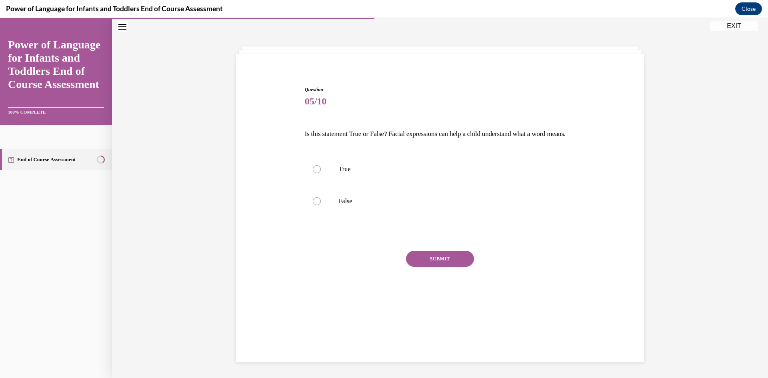
scroll to position [25, 0]
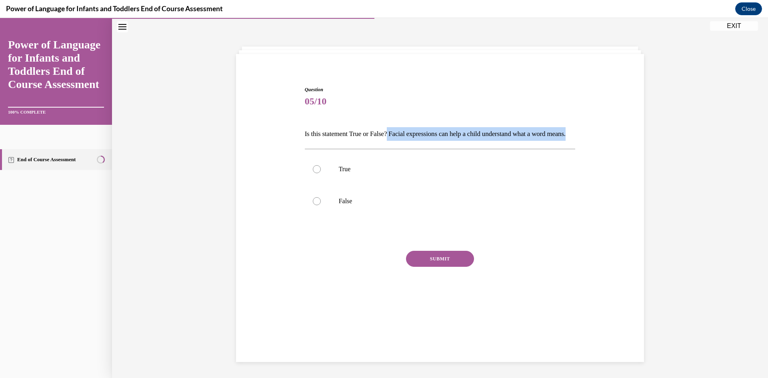
drag, startPoint x: 391, startPoint y: 133, endPoint x: 562, endPoint y: 140, distance: 171.2
click at [580, 146] on div "Question 05/10 Is this statement True or False? Facial expressions can help a c…" at bounding box center [440, 189] width 412 height 254
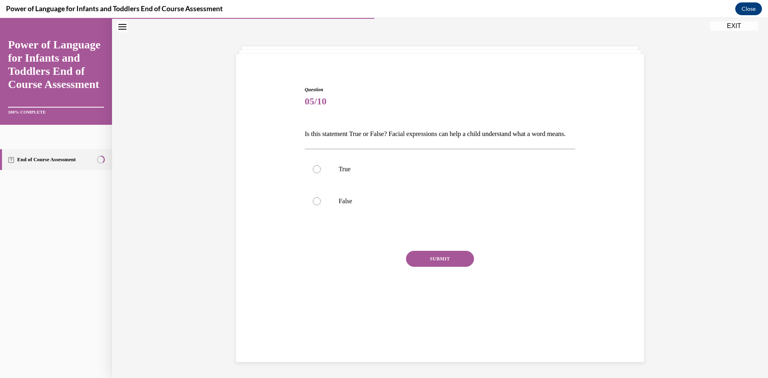
click at [299, 134] on div "Question 05/10 Is this statement True or False? Facial expressions can help a c…" at bounding box center [440, 189] width 412 height 254
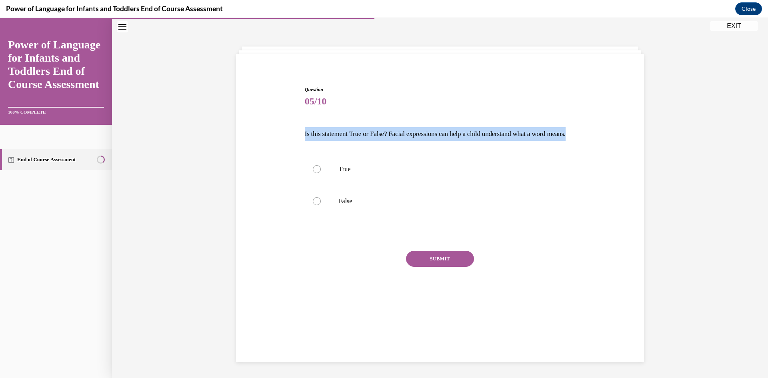
drag, startPoint x: 301, startPoint y: 133, endPoint x: 369, endPoint y: 153, distance: 70.1
click at [369, 141] on p "Is this statement True or False? Facial expressions can help a child understand…" at bounding box center [440, 134] width 271 height 14
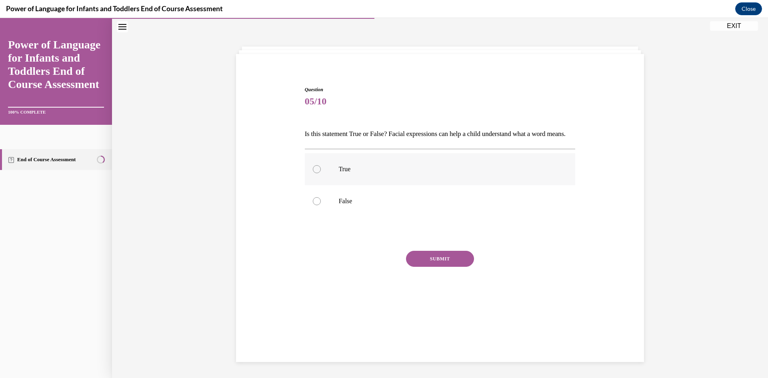
click at [383, 185] on label "True" at bounding box center [440, 169] width 271 height 32
click at [321, 173] on input "True" at bounding box center [317, 169] width 8 height 8
radio input "true"
click at [435, 267] on button "SUBMIT" at bounding box center [440, 259] width 68 height 16
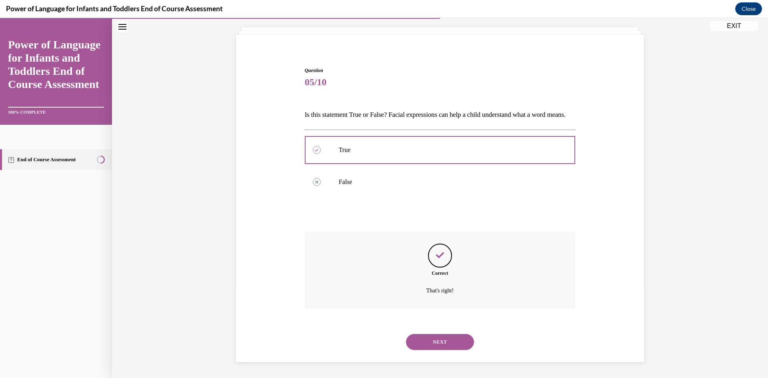
scroll to position [58, 0]
click at [437, 346] on button "NEXT" at bounding box center [440, 342] width 68 height 16
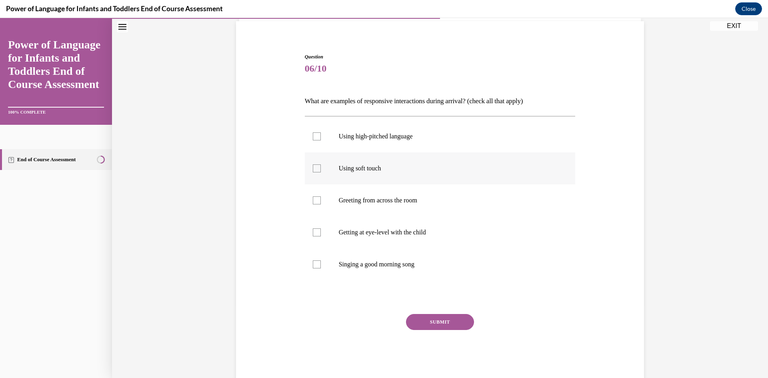
scroll to position [42, 0]
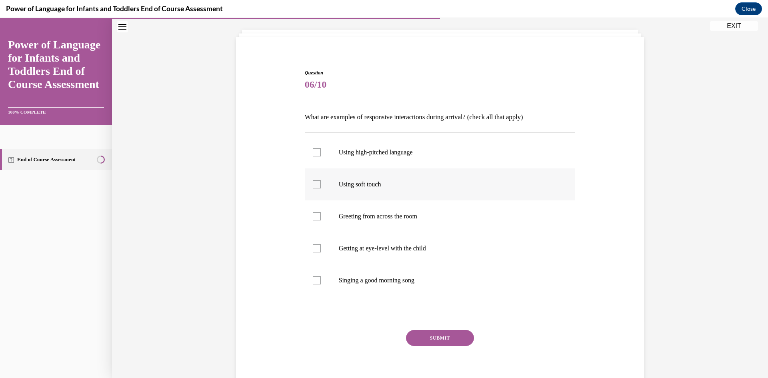
click at [313, 184] on div at bounding box center [317, 184] width 8 height 8
click at [313, 184] on input "Using soft touch" at bounding box center [317, 184] width 8 height 8
checkbox input "true"
click at [313, 249] on div at bounding box center [317, 248] width 8 height 8
click at [313, 249] on input "Getting at eye-level with the child" at bounding box center [317, 248] width 8 height 8
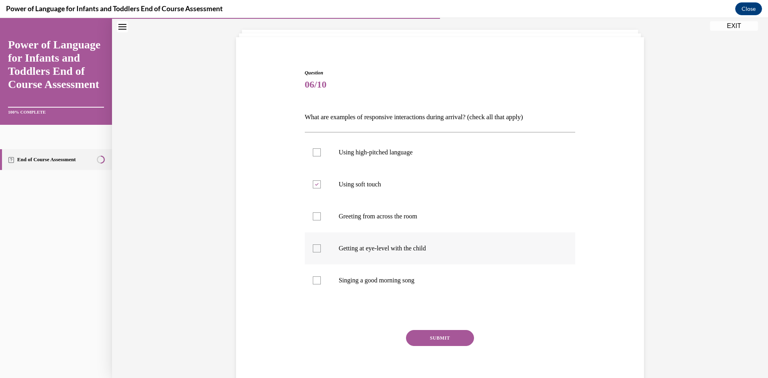
checkbox input "true"
click at [313, 283] on div at bounding box center [317, 280] width 8 height 8
click at [313, 283] on input "Singing a good morning song" at bounding box center [317, 280] width 8 height 8
checkbox input "true"
click at [416, 333] on button "SUBMIT" at bounding box center [440, 338] width 68 height 16
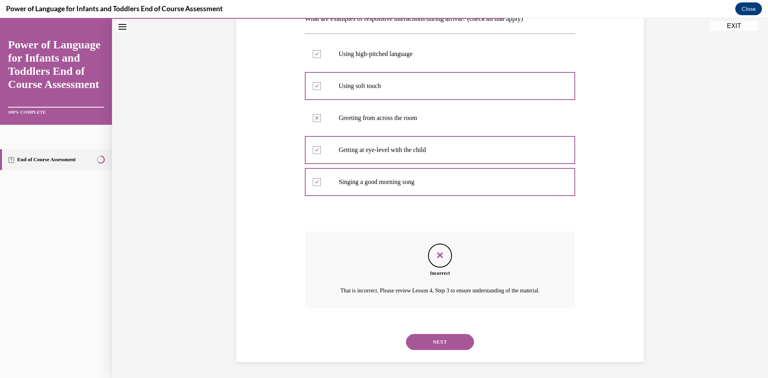
scroll to position [150, 0]
click at [433, 345] on button "NEXT" at bounding box center [440, 342] width 68 height 16
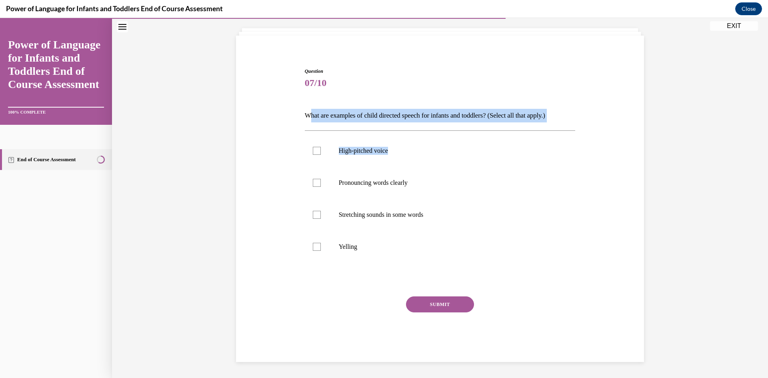
drag, startPoint x: 339, startPoint y: 116, endPoint x: 565, endPoint y: 124, distance: 226.4
click at [565, 124] on div "Question 07/10 What are examples of child directed speech for infants and toddl…" at bounding box center [440, 215] width 271 height 294
click at [313, 151] on div at bounding box center [317, 151] width 8 height 8
click at [313, 151] on input "High-pitched voice" at bounding box center [317, 151] width 8 height 8
checkbox input "true"
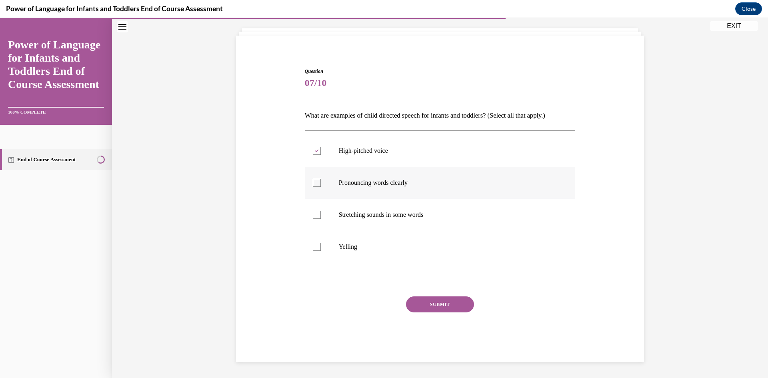
click at [313, 184] on div at bounding box center [317, 183] width 8 height 8
click at [313, 184] on input "Pronouncing words clearly" at bounding box center [317, 183] width 8 height 8
checkbox input "true"
click at [313, 217] on div at bounding box center [317, 215] width 8 height 8
click at [313, 217] on input "Stretching sounds in some words" at bounding box center [317, 215] width 8 height 8
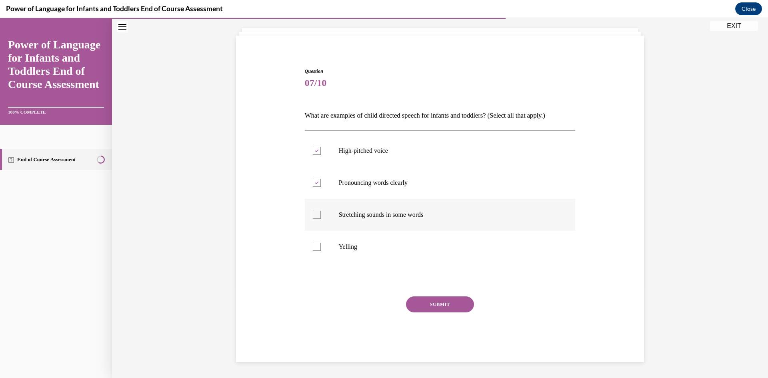
checkbox input "true"
click at [431, 310] on button "SUBMIT" at bounding box center [440, 304] width 68 height 16
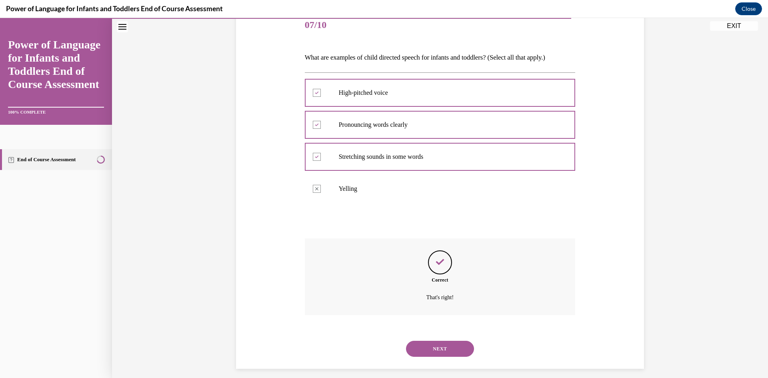
scroll to position [108, 0]
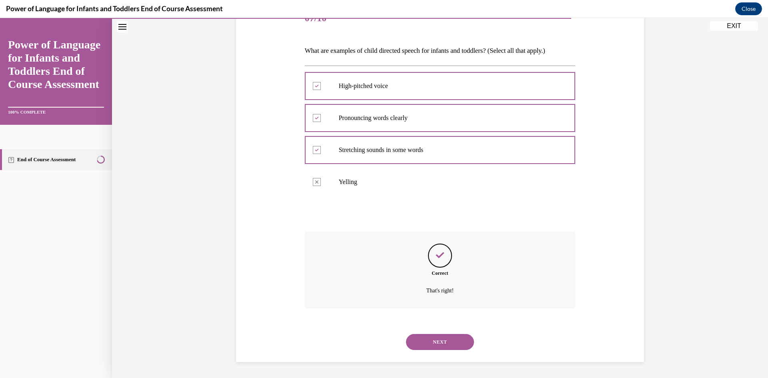
click at [442, 345] on button "NEXT" at bounding box center [440, 342] width 68 height 16
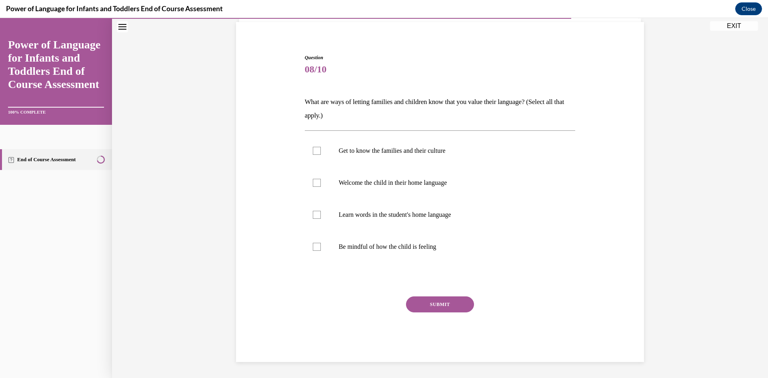
scroll to position [57, 0]
drag, startPoint x: 314, startPoint y: 247, endPoint x: 316, endPoint y: 227, distance: 20.9
click at [315, 247] on div at bounding box center [317, 247] width 8 height 8
click at [315, 247] on input "Be mindful of how the child is feeling" at bounding box center [317, 247] width 8 height 8
checkbox input "true"
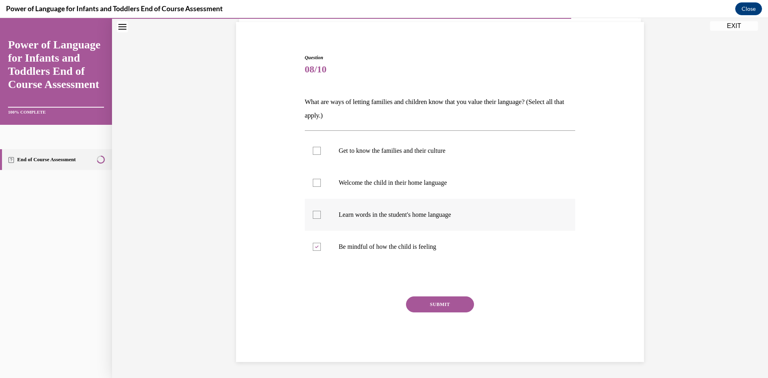
click at [316, 214] on div at bounding box center [317, 215] width 8 height 8
click at [316, 214] on input "Learn words in the student's home language" at bounding box center [317, 215] width 8 height 8
checkbox input "true"
click at [314, 184] on div at bounding box center [317, 183] width 8 height 8
click at [314, 184] on input "Welcome the child in their home language" at bounding box center [317, 183] width 8 height 8
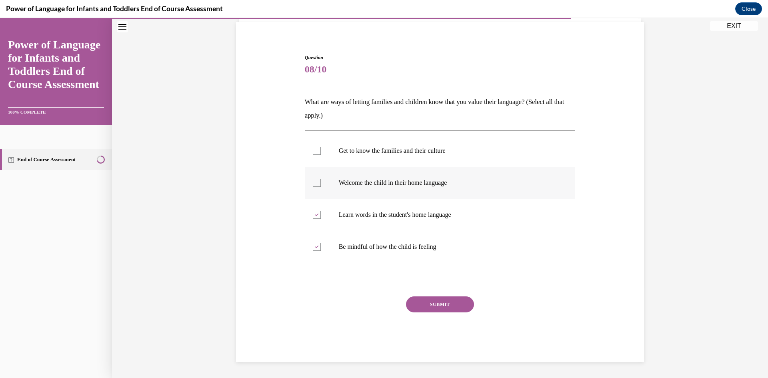
checkbox input "true"
click at [313, 152] on div at bounding box center [317, 151] width 8 height 8
click at [313, 152] on input "Get to know the families and their culture" at bounding box center [317, 151] width 8 height 8
checkbox input "true"
click at [314, 251] on label "Be mindful of how the child is feeling" at bounding box center [440, 247] width 271 height 32
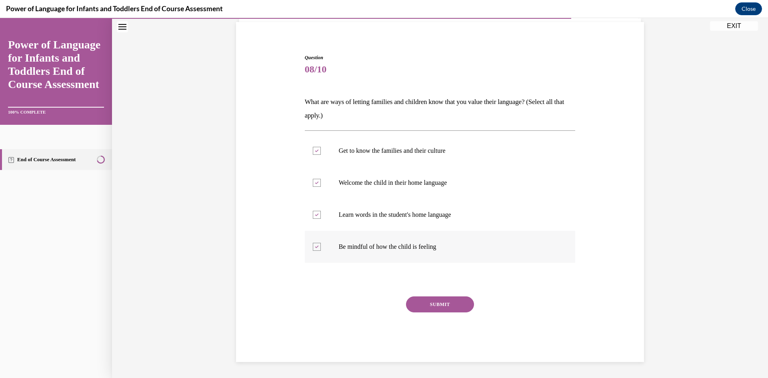
click at [314, 251] on input "Be mindful of how the child is feeling" at bounding box center [317, 247] width 8 height 8
checkbox input "false"
click at [429, 303] on button "SUBMIT" at bounding box center [440, 304] width 68 height 16
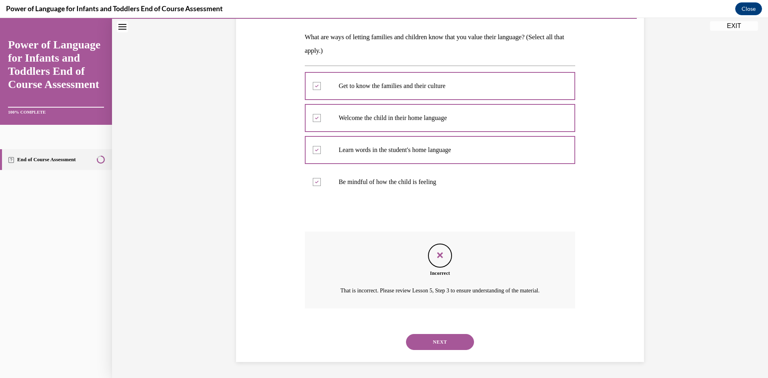
click at [436, 344] on button "NEXT" at bounding box center [440, 342] width 68 height 16
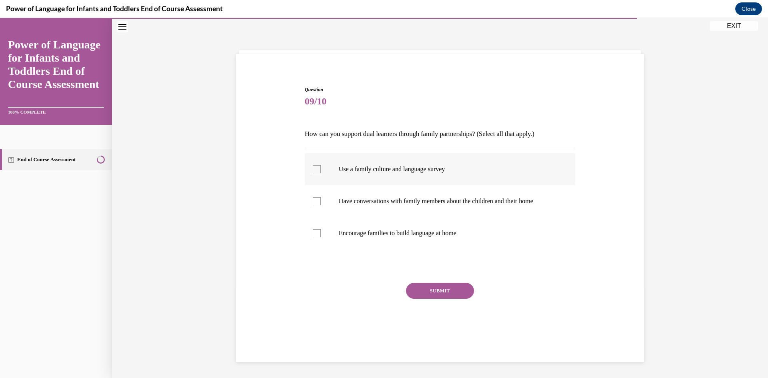
click at [313, 169] on div at bounding box center [317, 169] width 8 height 8
click at [313, 169] on input "Use a family culture and language survey" at bounding box center [317, 169] width 8 height 8
checkbox input "true"
click at [313, 200] on div at bounding box center [317, 201] width 8 height 8
click at [313, 200] on input "Have conversations with family members about the children and their home" at bounding box center [317, 201] width 8 height 8
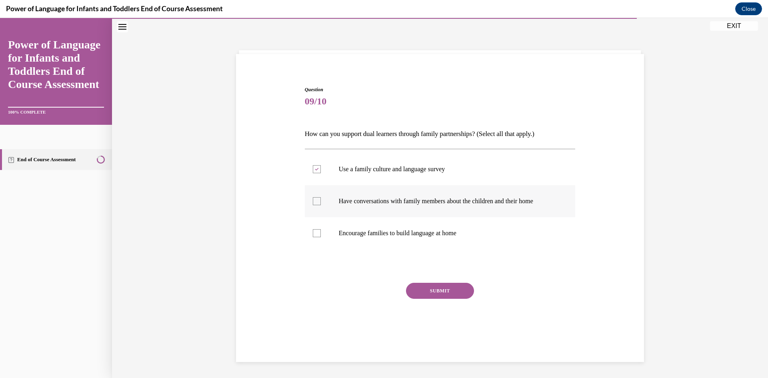
checkbox input "true"
click at [318, 235] on label "Encourage families to build language at home" at bounding box center [440, 233] width 271 height 32
click at [318, 235] on input "Encourage families to build language at home" at bounding box center [317, 233] width 8 height 8
checkbox input "true"
click at [432, 291] on button "SUBMIT" at bounding box center [440, 291] width 68 height 16
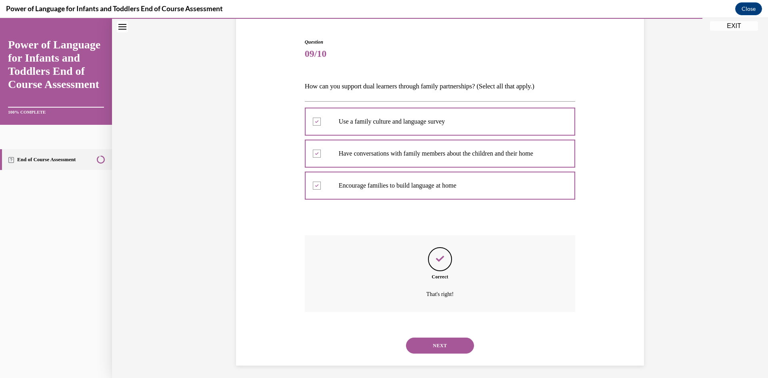
scroll to position [76, 0]
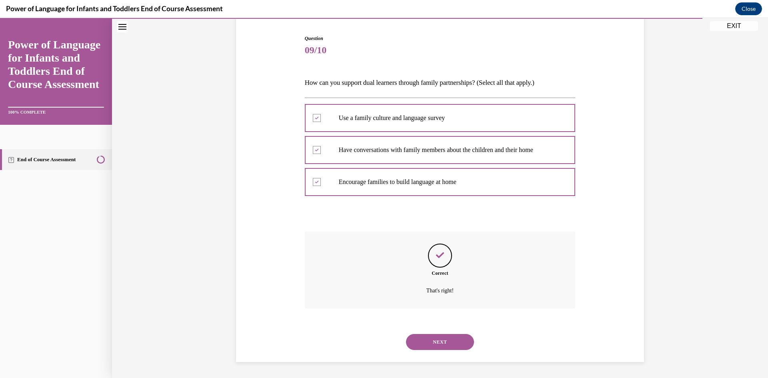
click at [435, 344] on button "NEXT" at bounding box center [440, 342] width 68 height 16
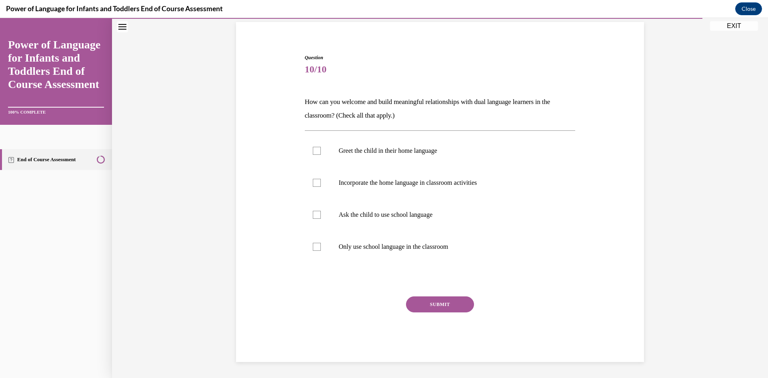
scroll to position [57, 0]
click at [313, 154] on div at bounding box center [317, 151] width 8 height 8
click at [313, 154] on input "Greet the child in their home language" at bounding box center [317, 151] width 8 height 8
checkbox input "true"
click at [315, 184] on div at bounding box center [317, 183] width 8 height 8
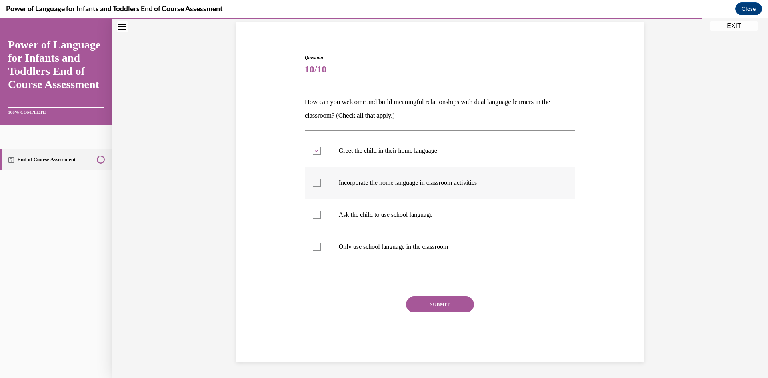
click at [315, 184] on input "Incorporate the home language in classroom activities" at bounding box center [317, 183] width 8 height 8
checkbox input "true"
click at [312, 219] on label "Ask the child to use school language" at bounding box center [440, 215] width 271 height 32
click at [313, 219] on input "Ask the child to use school language" at bounding box center [317, 215] width 8 height 8
checkbox input "true"
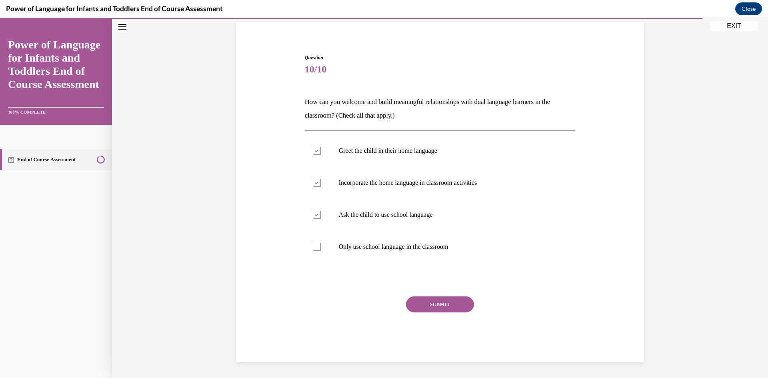
click at [419, 305] on button "SUBMIT" at bounding box center [440, 304] width 68 height 16
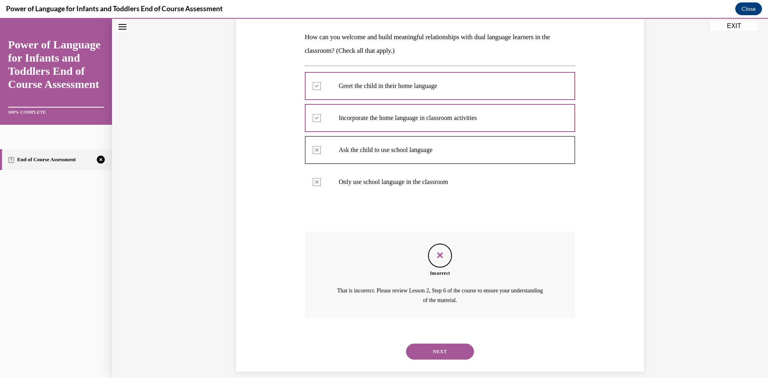
scroll to position [132, 0]
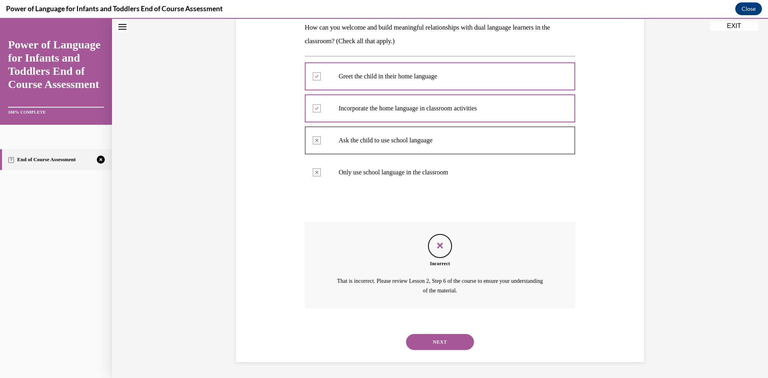
click at [424, 341] on button "NEXT" at bounding box center [440, 342] width 68 height 16
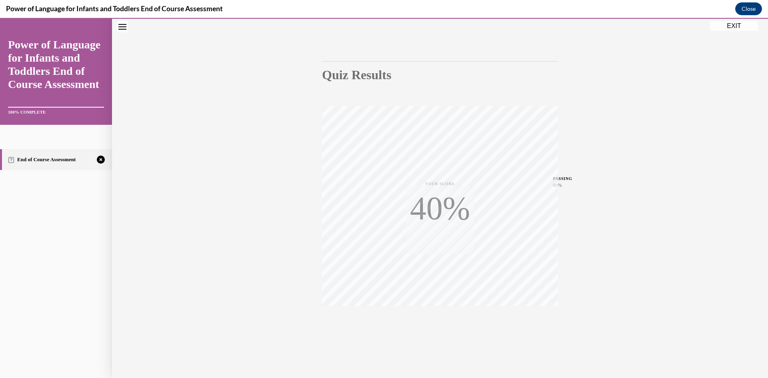
scroll to position [50, 0]
click at [436, 327] on icon "button" at bounding box center [440, 329] width 28 height 9
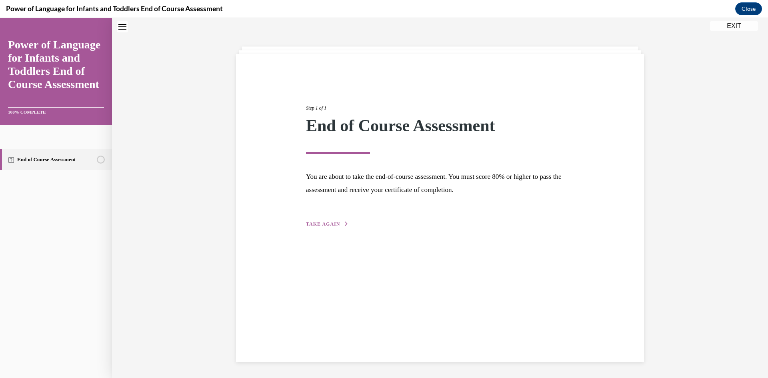
scroll to position [25, 0]
click at [324, 222] on span "TAKE AGAIN" at bounding box center [323, 224] width 34 height 6
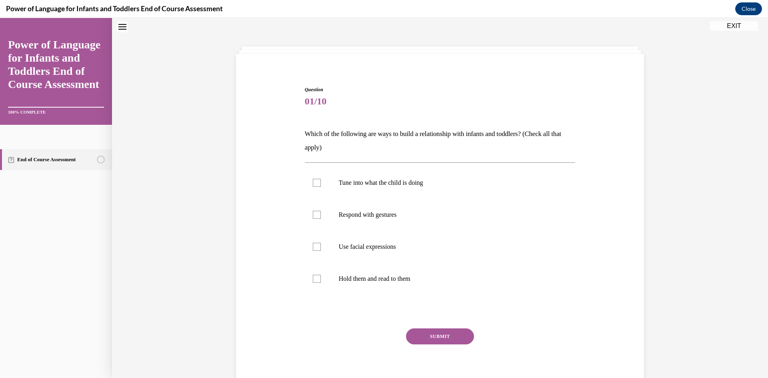
click at [341, 117] on div "Question 01/10 Which of the following are ways to build a relationship with inf…" at bounding box center [440, 240] width 271 height 308
click at [360, 185] on p "Tune into what the child is doing" at bounding box center [447, 183] width 217 height 8
click at [321, 185] on input "Tune into what the child is doing" at bounding box center [317, 183] width 8 height 8
checkbox input "true"
click at [361, 215] on p "Respond with gestures" at bounding box center [447, 215] width 217 height 8
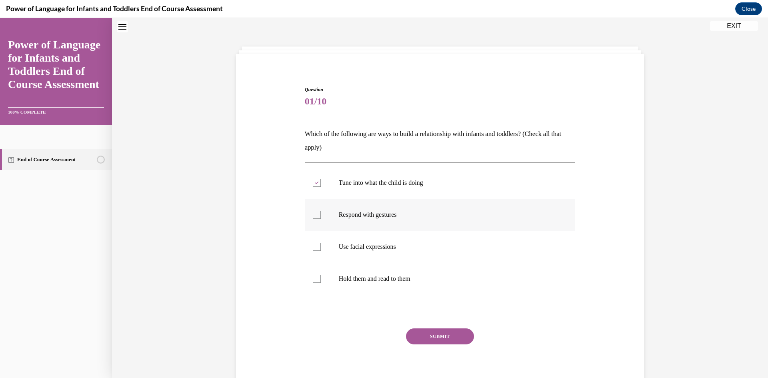
click at [321, 215] on input "Respond with gestures" at bounding box center [317, 215] width 8 height 8
checkbox input "true"
click at [355, 245] on p "Use facial expressions" at bounding box center [447, 247] width 217 height 8
click at [321, 245] on input "Use facial expressions" at bounding box center [317, 247] width 8 height 8
checkbox input "true"
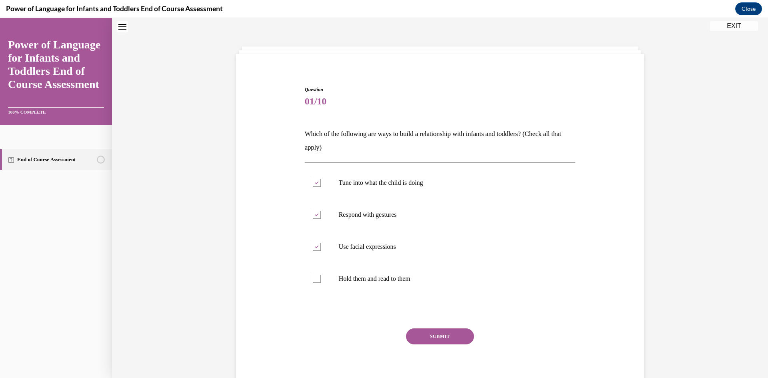
click at [421, 337] on button "SUBMIT" at bounding box center [440, 336] width 68 height 16
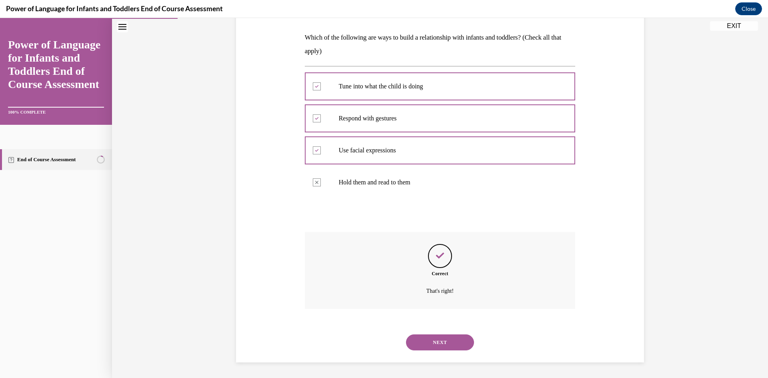
scroll to position [122, 0]
click at [429, 345] on button "NEXT" at bounding box center [440, 342] width 68 height 16
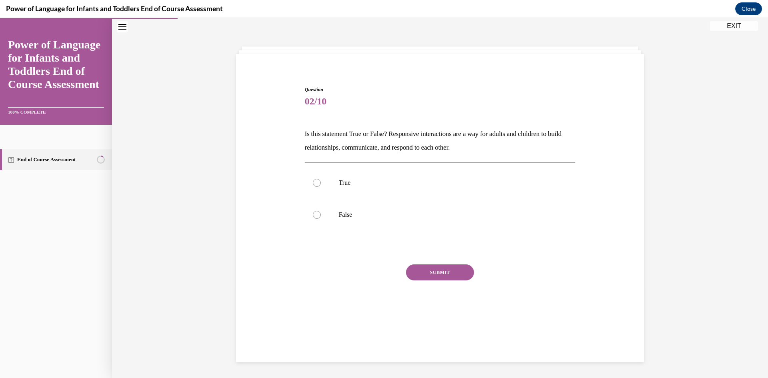
scroll to position [25, 0]
drag, startPoint x: 312, startPoint y: 185, endPoint x: 317, endPoint y: 189, distance: 6.2
click at [313, 186] on div at bounding box center [317, 183] width 8 height 8
click at [313, 186] on input "True" at bounding box center [317, 183] width 8 height 8
radio input "true"
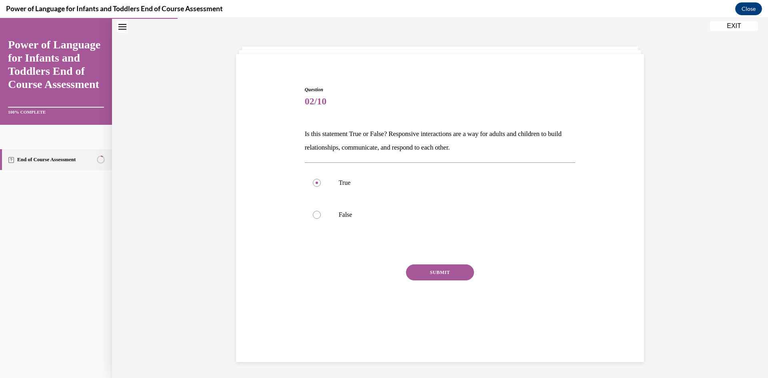
click at [421, 274] on button "SUBMIT" at bounding box center [440, 272] width 68 height 16
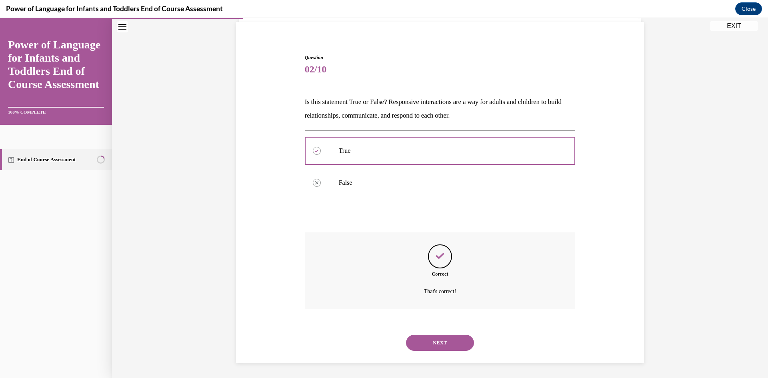
scroll to position [58, 0]
click at [445, 341] on button "NEXT" at bounding box center [440, 342] width 68 height 16
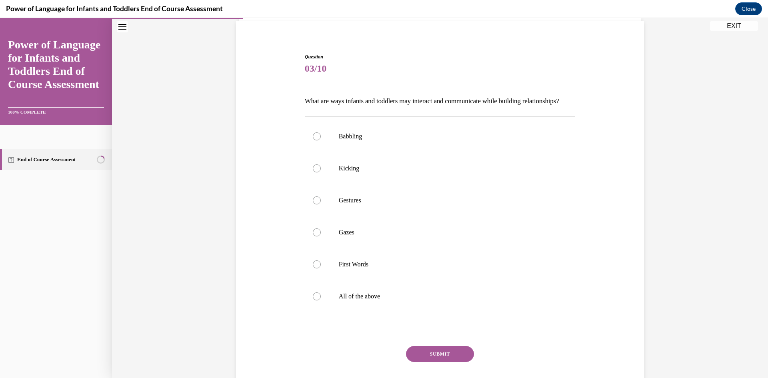
scroll to position [42, 0]
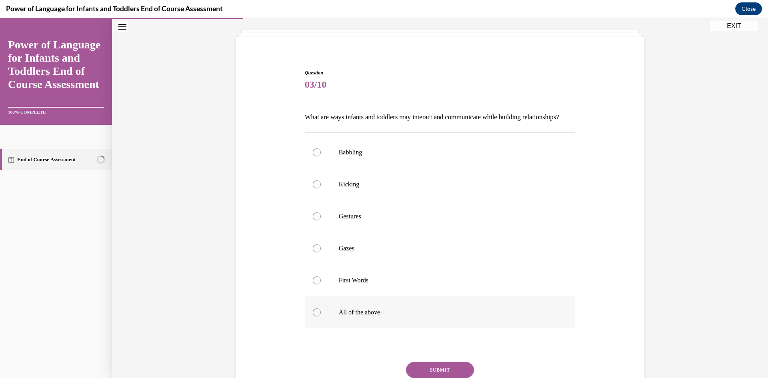
click at [316, 316] on div at bounding box center [317, 312] width 8 height 8
click at [316, 316] on input "All of the above" at bounding box center [317, 312] width 8 height 8
radio input "true"
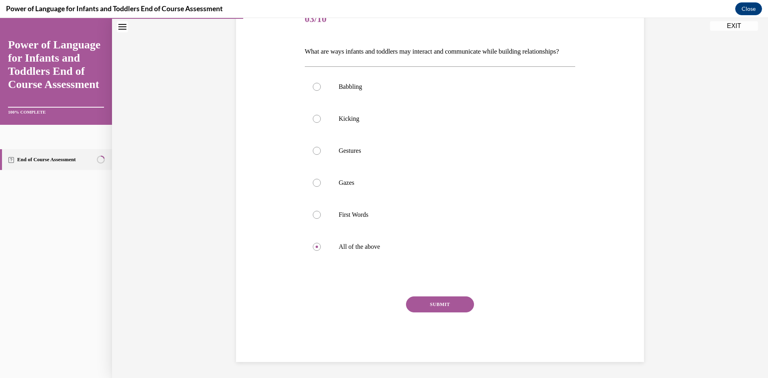
click at [445, 300] on button "SUBMIT" at bounding box center [440, 304] width 68 height 16
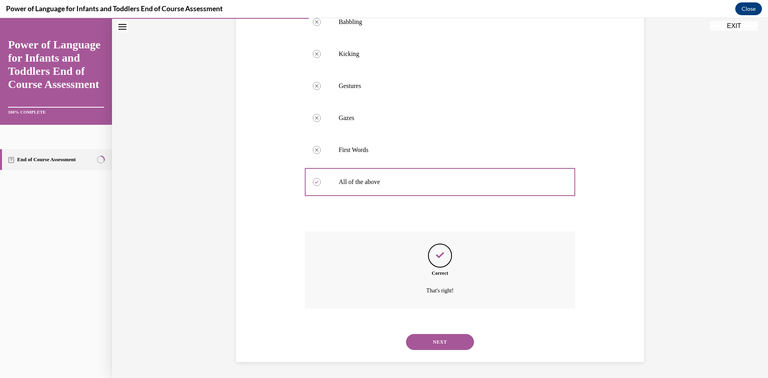
scroll to position [186, 0]
click at [432, 341] on button "NEXT" at bounding box center [440, 342] width 68 height 16
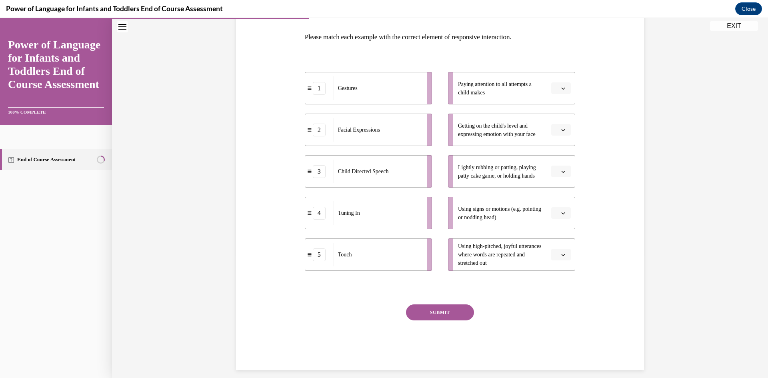
scroll to position [130, 0]
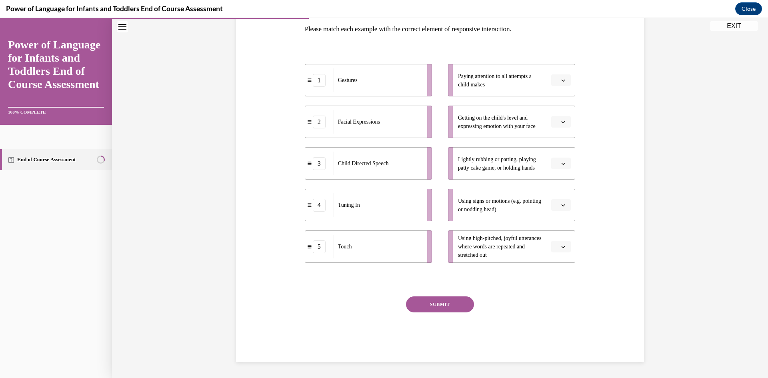
click at [560, 205] on span "button" at bounding box center [563, 205] width 6 height 6
click at [553, 235] on div "1" at bounding box center [557, 239] width 20 height 16
click at [556, 164] on span "Please select an option" at bounding box center [557, 164] width 3 height 8
click at [556, 263] on span "5" at bounding box center [554, 261] width 3 height 6
click at [556, 123] on span "Please select an option" at bounding box center [557, 122] width 3 height 8
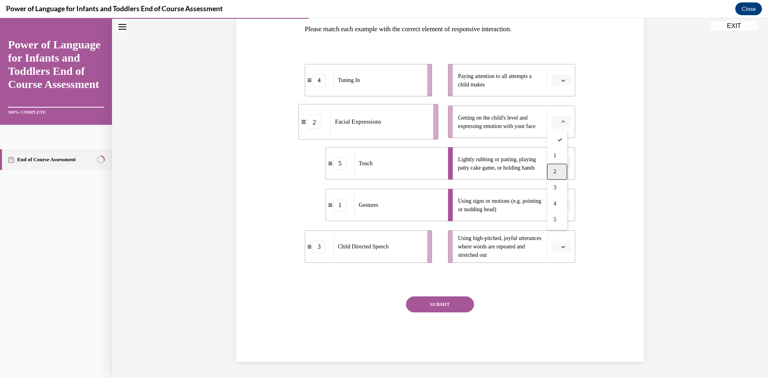
click at [558, 170] on div "2" at bounding box center [557, 172] width 20 height 16
click at [556, 78] on span "Please select an option" at bounding box center [557, 80] width 3 height 8
click at [554, 162] on span "4" at bounding box center [554, 162] width 3 height 6
click at [561, 247] on icon "button" at bounding box center [563, 247] width 4 height 2
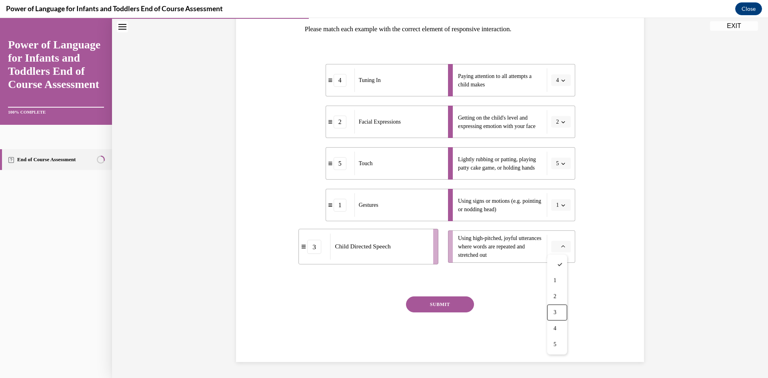
drag, startPoint x: 555, startPoint y: 309, endPoint x: 553, endPoint y: 304, distance: 5.6
click at [555, 308] on div "3" at bounding box center [557, 312] width 20 height 16
drag, startPoint x: 460, startPoint y: 305, endPoint x: 458, endPoint y: 301, distance: 4.7
click at [460, 304] on button "SUBMIT" at bounding box center [440, 304] width 68 height 16
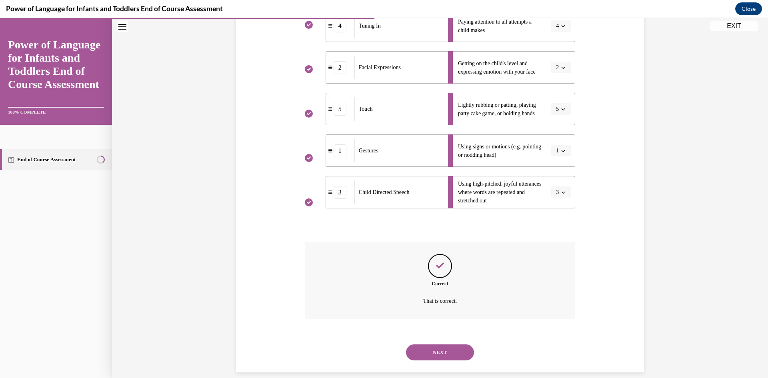
scroll to position [195, 0]
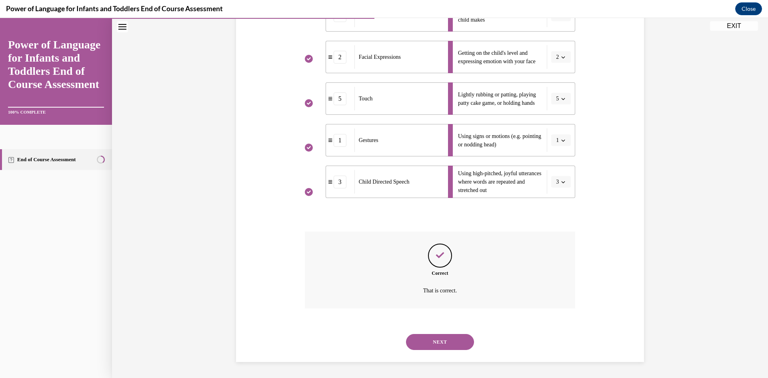
click at [430, 344] on button "NEXT" at bounding box center [440, 342] width 68 height 16
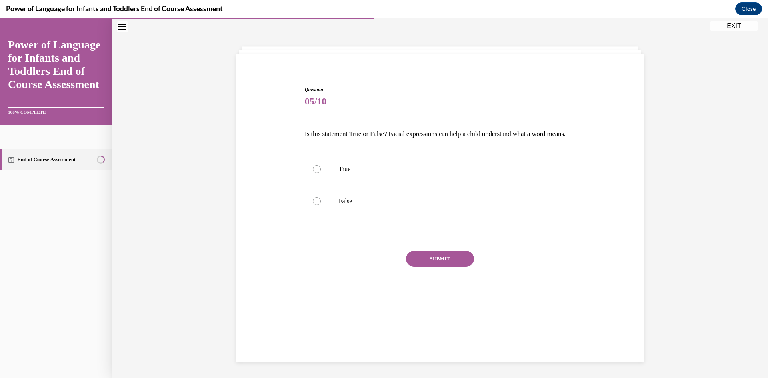
scroll to position [25, 0]
click at [313, 173] on div at bounding box center [317, 169] width 8 height 8
click at [313, 173] on input "True" at bounding box center [317, 169] width 8 height 8
radio input "true"
click at [435, 267] on button "SUBMIT" at bounding box center [440, 259] width 68 height 16
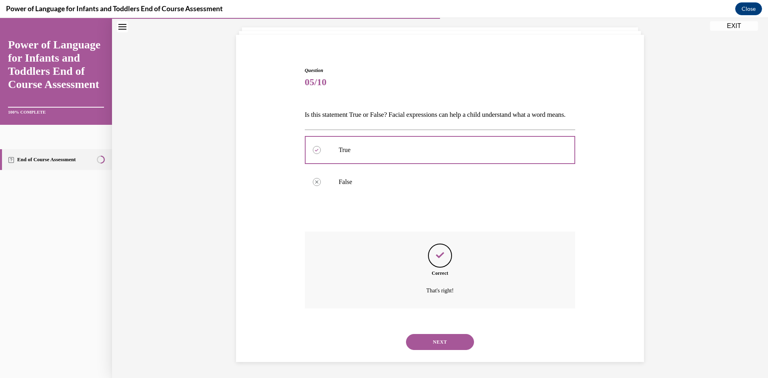
scroll to position [58, 0]
click at [439, 339] on button "NEXT" at bounding box center [440, 342] width 68 height 16
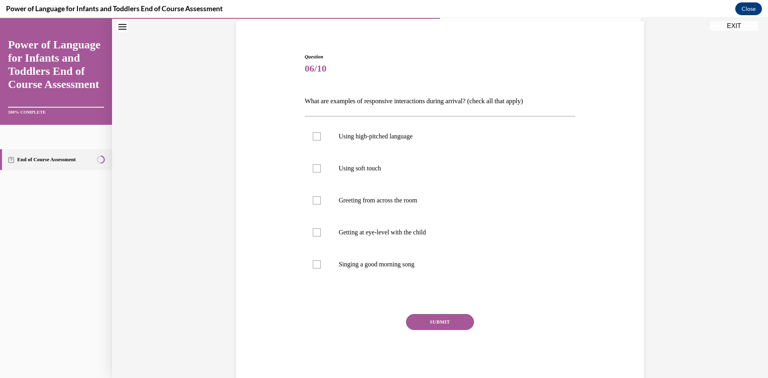
scroll to position [42, 0]
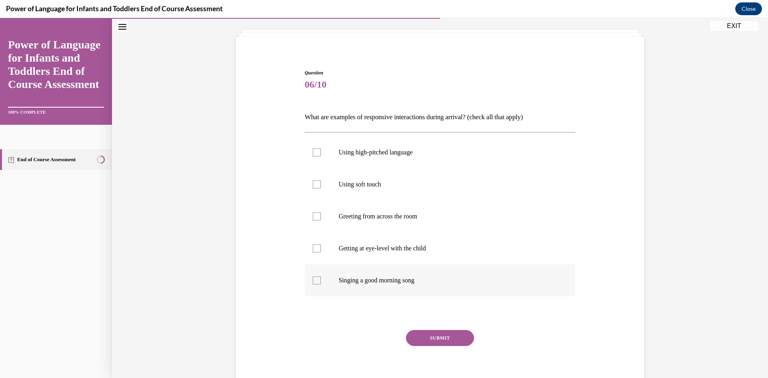
drag, startPoint x: 318, startPoint y: 247, endPoint x: 315, endPoint y: 283, distance: 36.1
click at [317, 247] on label "Getting at eye-level with the child" at bounding box center [440, 248] width 271 height 32
click at [317, 247] on input "Getting at eye-level with the child" at bounding box center [317, 248] width 8 height 8
checkbox input "true"
click at [313, 280] on div at bounding box center [317, 280] width 8 height 8
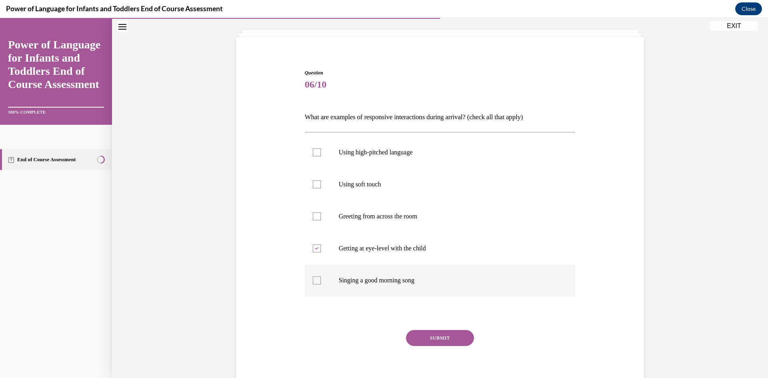
click at [313, 280] on input "Singing a good morning song" at bounding box center [317, 280] width 8 height 8
checkbox input "true"
drag, startPoint x: 313, startPoint y: 182, endPoint x: 317, endPoint y: 176, distance: 7.5
click at [314, 182] on div at bounding box center [317, 184] width 8 height 8
click at [314, 182] on input "Using soft touch" at bounding box center [317, 184] width 8 height 8
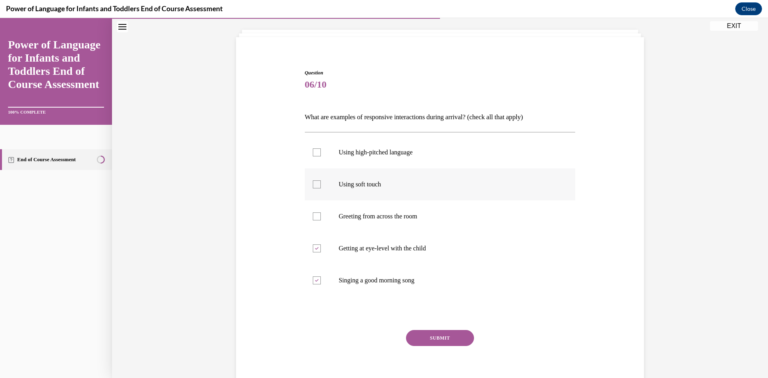
checkbox input "true"
click at [313, 154] on div at bounding box center [317, 152] width 8 height 8
click at [313, 154] on input "Using high-pitched language" at bounding box center [317, 152] width 8 height 8
checkbox input "true"
click at [423, 336] on button "SUBMIT" at bounding box center [440, 338] width 68 height 16
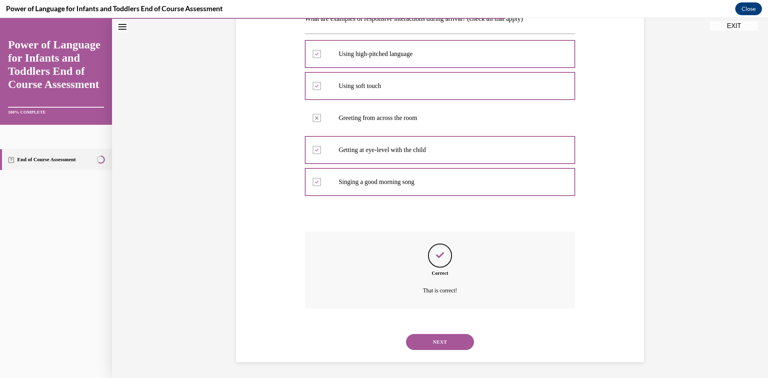
click at [427, 341] on button "NEXT" at bounding box center [440, 342] width 68 height 16
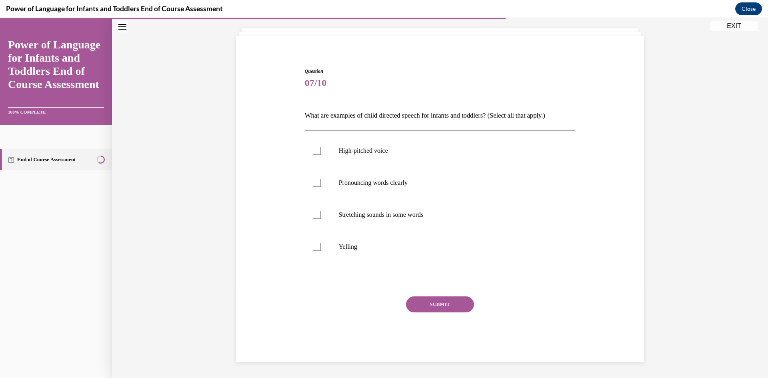
scroll to position [44, 0]
drag, startPoint x: 311, startPoint y: 150, endPoint x: 325, endPoint y: 183, distance: 35.6
click at [313, 150] on div at bounding box center [317, 151] width 8 height 8
click at [313, 150] on input "High-pitched voice" at bounding box center [317, 151] width 8 height 8
checkbox input "true"
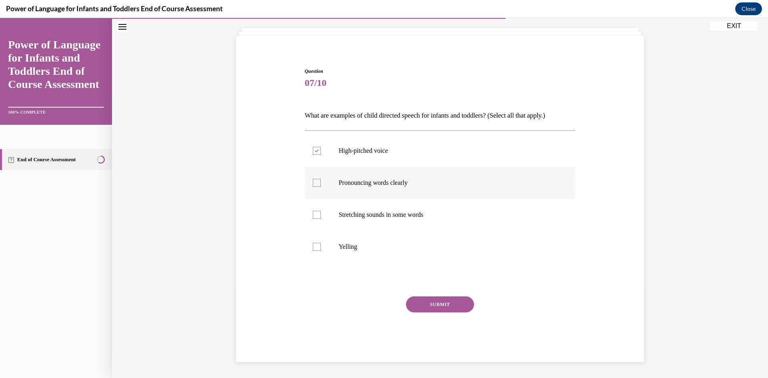
click at [313, 183] on div at bounding box center [317, 183] width 8 height 8
click at [313, 183] on input "Pronouncing words clearly" at bounding box center [317, 183] width 8 height 8
checkbox input "true"
click at [320, 214] on label "Stretching sounds in some words" at bounding box center [440, 215] width 271 height 32
click at [320, 214] on input "Stretching sounds in some words" at bounding box center [317, 215] width 8 height 8
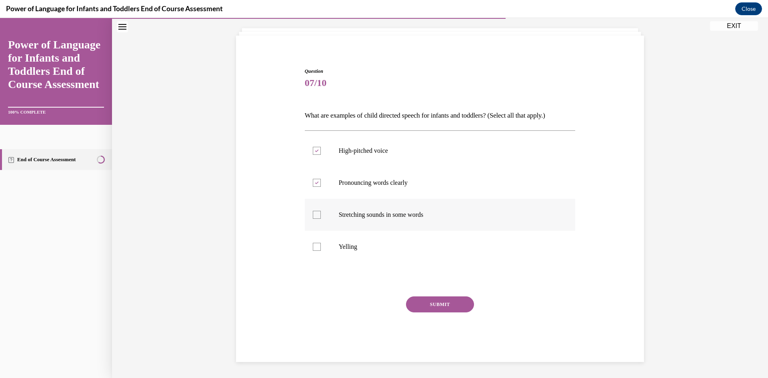
checkbox input "true"
drag, startPoint x: 445, startPoint y: 311, endPoint x: 441, endPoint y: 303, distance: 8.8
click at [444, 309] on button "SUBMIT" at bounding box center [440, 304] width 68 height 16
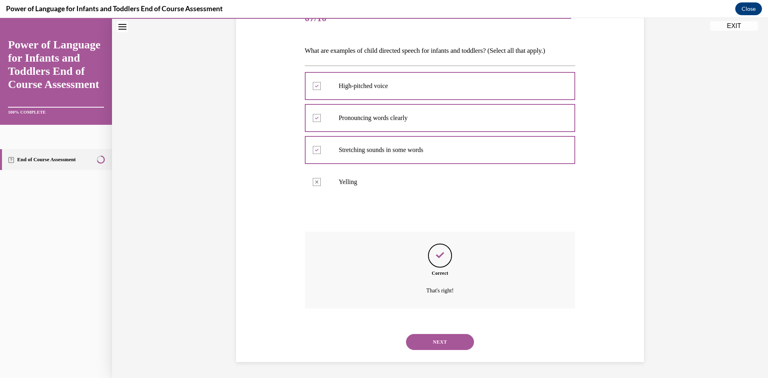
click at [430, 349] on button "NEXT" at bounding box center [440, 342] width 68 height 16
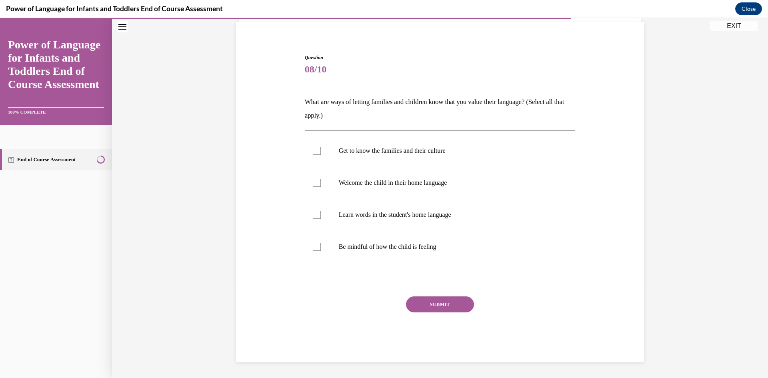
scroll to position [57, 0]
click at [369, 158] on label "Get to know the families and their culture" at bounding box center [440, 151] width 271 height 32
click at [321, 155] on input "Get to know the families and their culture" at bounding box center [317, 151] width 8 height 8
checkbox input "true"
click at [369, 183] on p "Welcome the child in their home language" at bounding box center [447, 183] width 217 height 8
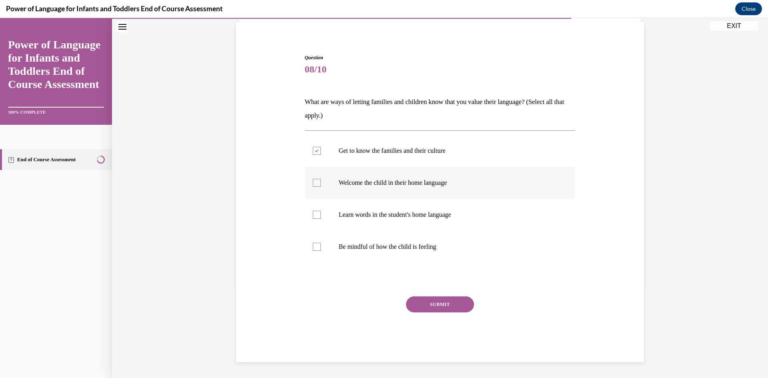
click at [321, 183] on input "Welcome the child in their home language" at bounding box center [317, 183] width 8 height 8
checkbox input "true"
click at [374, 216] on p "Learn words in the student's home language" at bounding box center [447, 215] width 217 height 8
click at [321, 216] on input "Learn words in the student's home language" at bounding box center [317, 215] width 8 height 8
checkbox input "true"
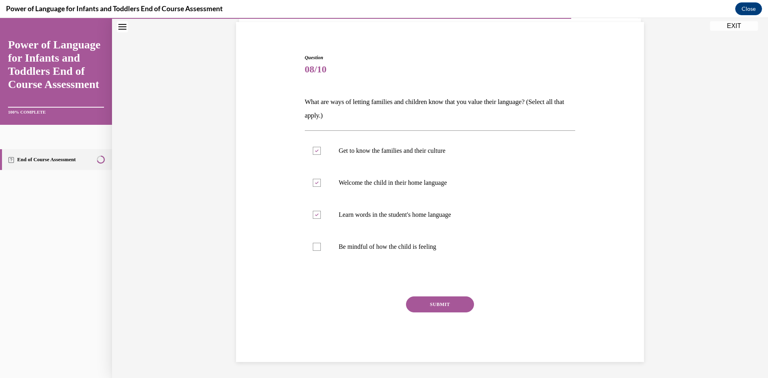
click at [416, 305] on button "SUBMIT" at bounding box center [440, 304] width 68 height 16
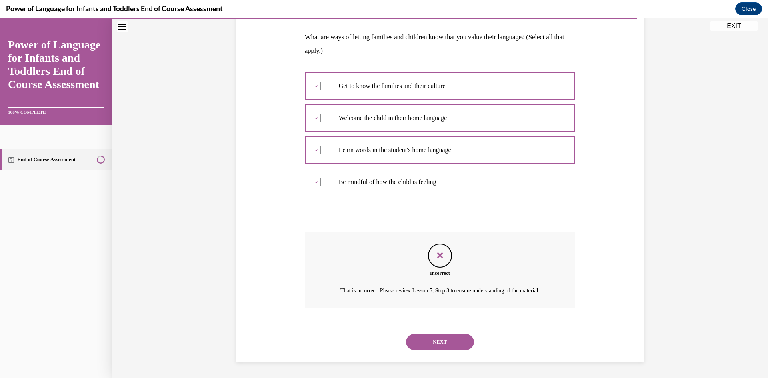
click at [427, 334] on button "NEXT" at bounding box center [440, 342] width 68 height 16
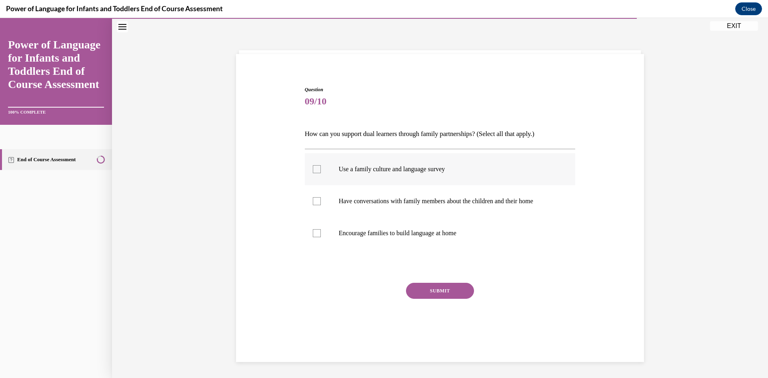
drag, startPoint x: 359, startPoint y: 182, endPoint x: 364, endPoint y: 180, distance: 5.2
click at [362, 181] on label "Use a family culture and language survey" at bounding box center [440, 169] width 271 height 32
click at [318, 171] on label "Use a family culture and language survey" at bounding box center [440, 169] width 271 height 32
click at [318, 171] on input "Use a family culture and language survey" at bounding box center [317, 169] width 8 height 8
checkbox input "true"
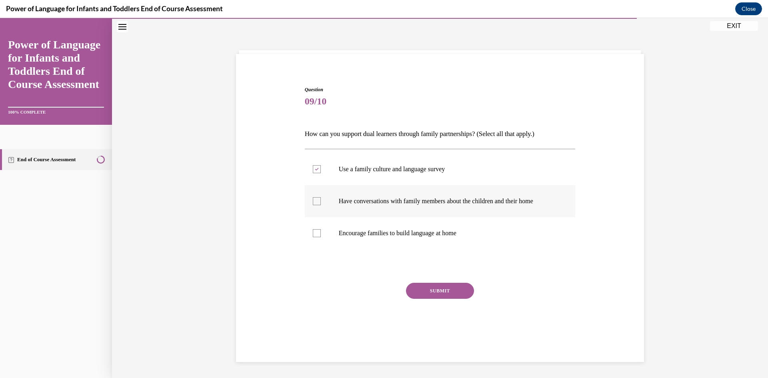
click at [318, 198] on label "Have conversations with family members about the children and their home" at bounding box center [440, 201] width 271 height 32
click at [318, 198] on input "Have conversations with family members about the children and their home" at bounding box center [317, 201] width 8 height 8
checkbox input "true"
click at [317, 233] on div at bounding box center [317, 233] width 8 height 8
click at [317, 233] on input "Encourage families to build language at home" at bounding box center [317, 233] width 8 height 8
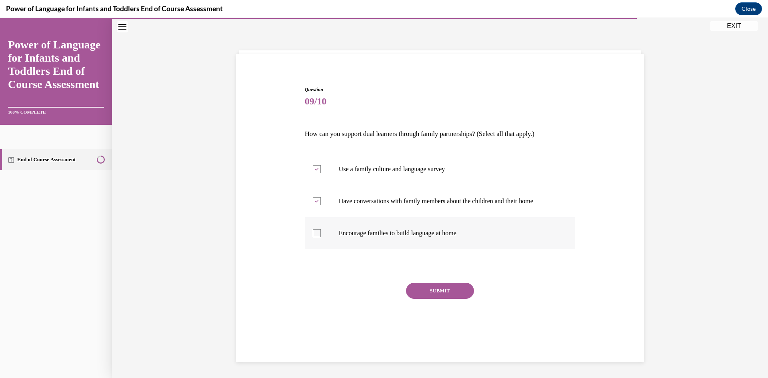
checkbox input "true"
drag, startPoint x: 429, startPoint y: 287, endPoint x: 428, endPoint y: 281, distance: 6.9
click at [429, 286] on button "SUBMIT" at bounding box center [440, 291] width 68 height 16
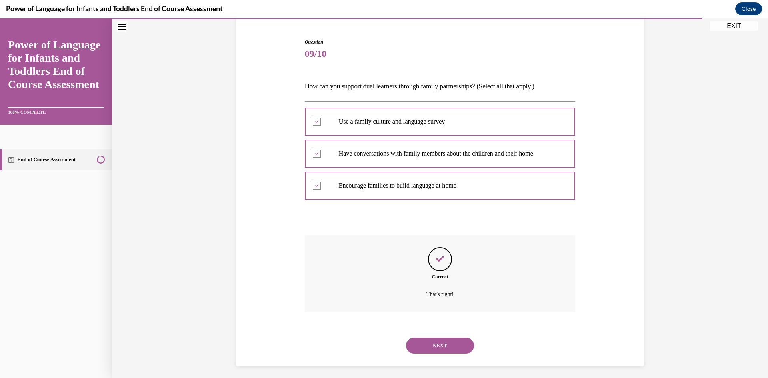
scroll to position [76, 0]
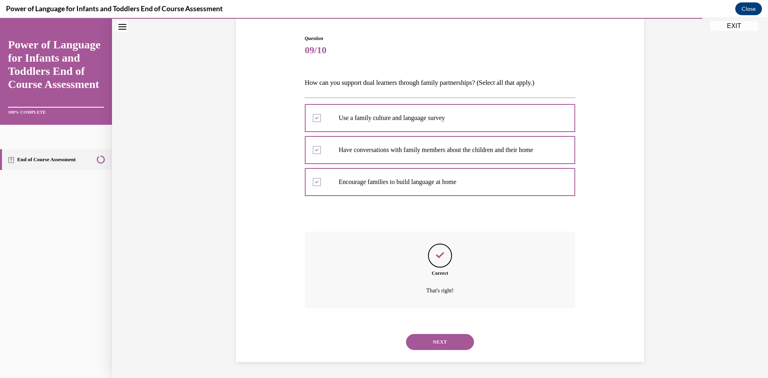
drag, startPoint x: 448, startPoint y: 353, endPoint x: 446, endPoint y: 338, distance: 14.9
click at [448, 349] on div "NEXT" at bounding box center [440, 342] width 271 height 32
click at [448, 335] on button "NEXT" at bounding box center [440, 342] width 68 height 16
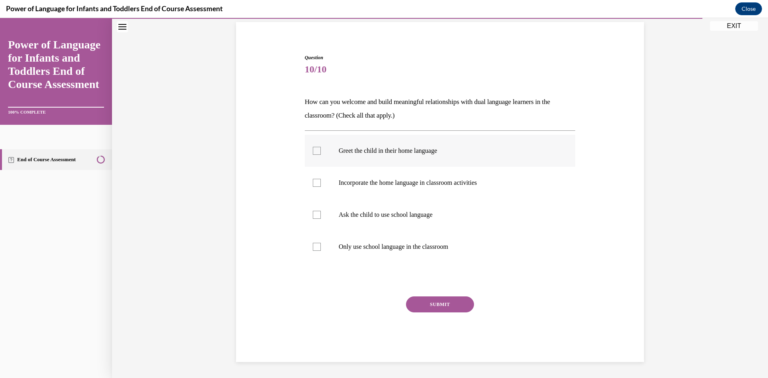
click at [357, 147] on p "Greet the child in their home language" at bounding box center [447, 151] width 217 height 8
click at [321, 147] on input "Greet the child in their home language" at bounding box center [317, 151] width 8 height 8
checkbox input "true"
click at [363, 181] on p "Incorporate the home language in classroom activities" at bounding box center [447, 183] width 217 height 8
click at [321, 181] on input "Incorporate the home language in classroom activities" at bounding box center [317, 183] width 8 height 8
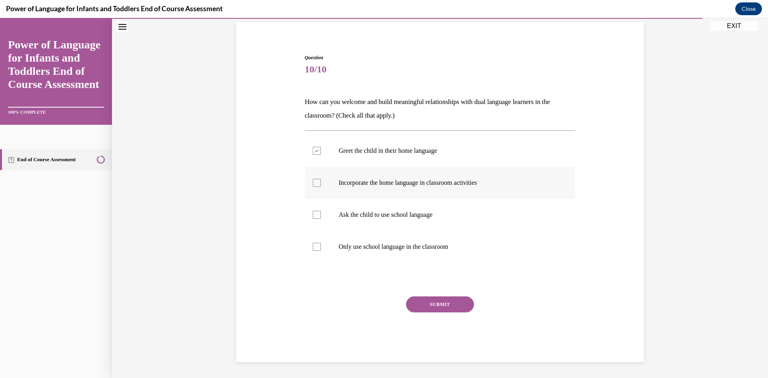
checkbox input "true"
click at [359, 217] on p "Ask the child to use school language" at bounding box center [447, 215] width 217 height 8
click at [321, 217] on input "Ask the child to use school language" at bounding box center [317, 215] width 8 height 8
click at [371, 218] on p "Ask the child to use school language" at bounding box center [447, 215] width 217 height 8
click at [321, 218] on input "Ask the child to use school language" at bounding box center [317, 215] width 8 height 8
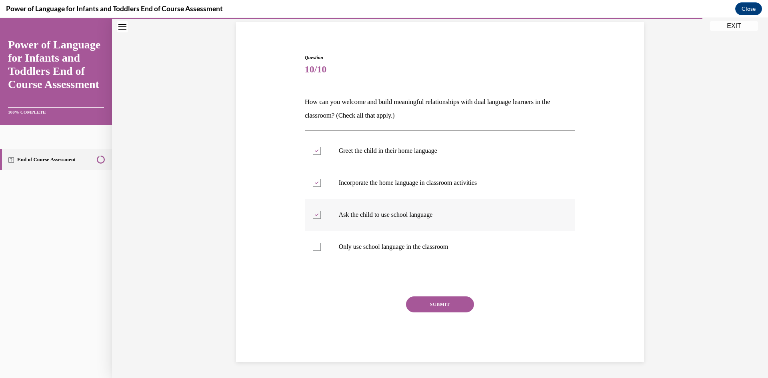
checkbox input "false"
click at [438, 301] on button "SUBMIT" at bounding box center [440, 304] width 68 height 16
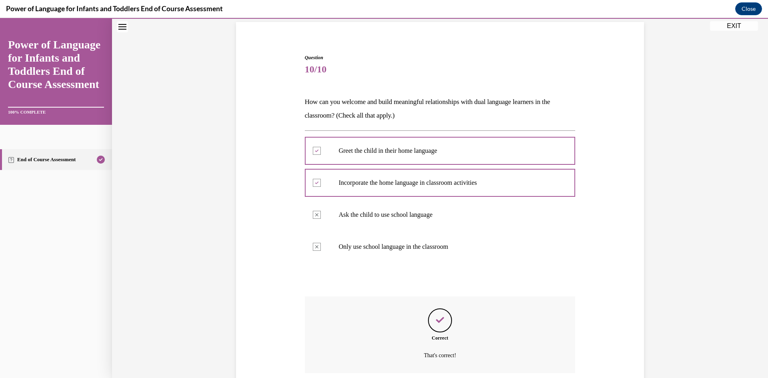
scroll to position [122, 0]
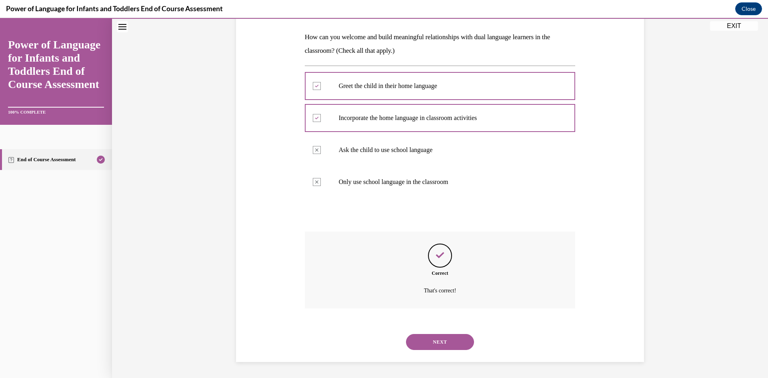
click at [438, 339] on button "NEXT" at bounding box center [440, 342] width 68 height 16
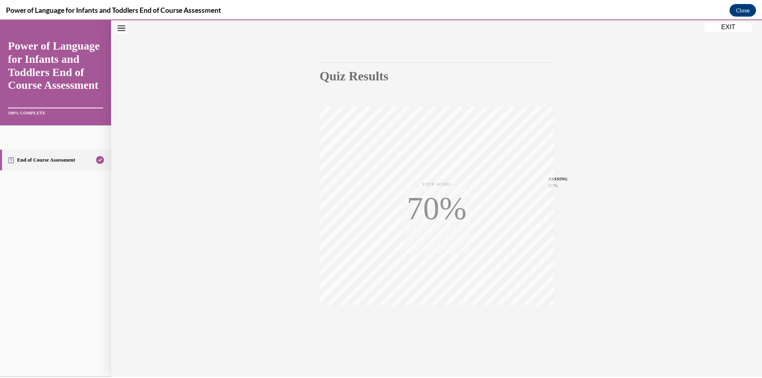
scroll to position [50, 0]
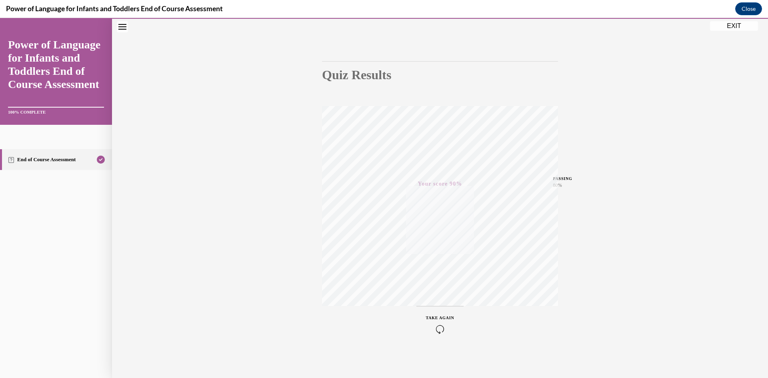
click at [724, 24] on button "EXIT" at bounding box center [734, 26] width 48 height 10
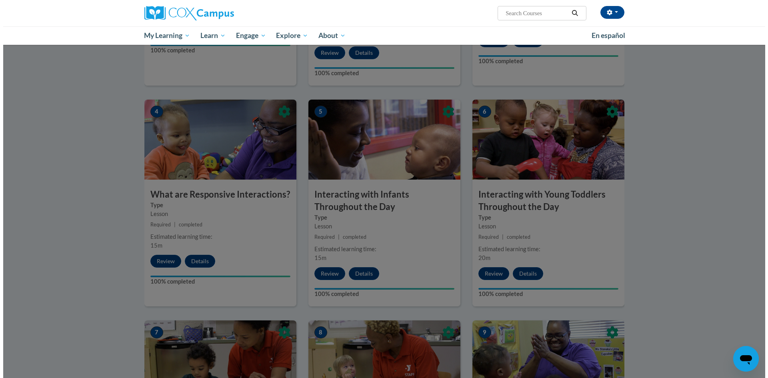
scroll to position [253, 0]
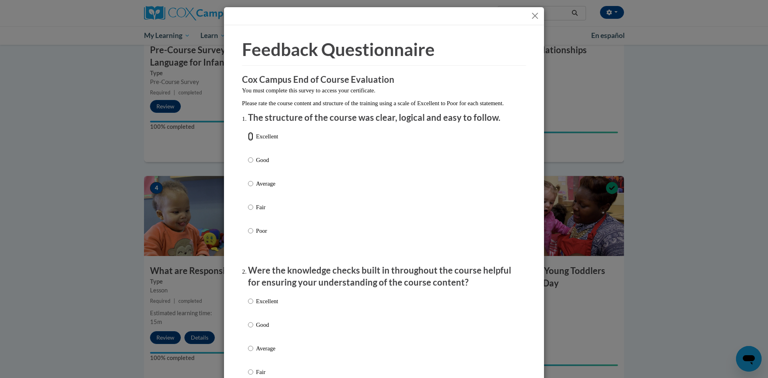
click at [248, 141] on input "Excellent" at bounding box center [250, 136] width 5 height 9
radio input "true"
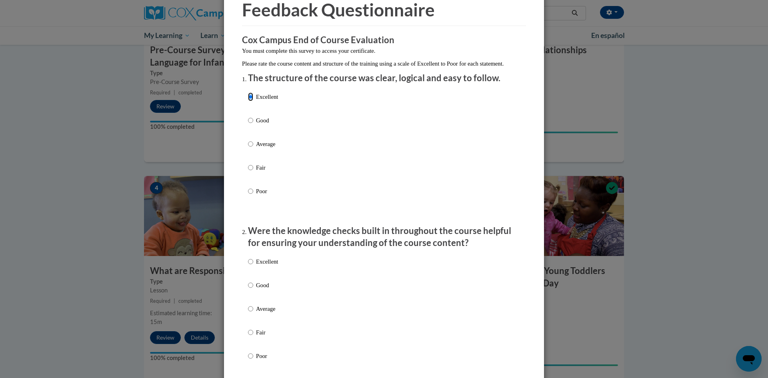
scroll to position [40, 0]
click at [249, 265] on input "Excellent" at bounding box center [250, 261] width 5 height 9
radio input "true"
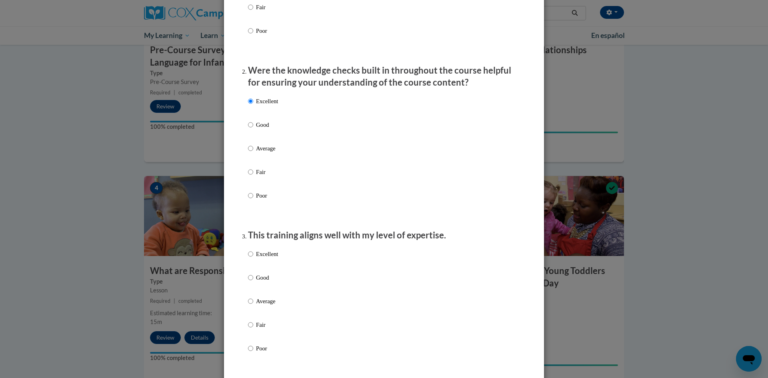
click at [251, 263] on label "Excellent" at bounding box center [263, 260] width 30 height 22
click at [251, 258] on input "Excellent" at bounding box center [250, 253] width 5 height 9
radio input "true"
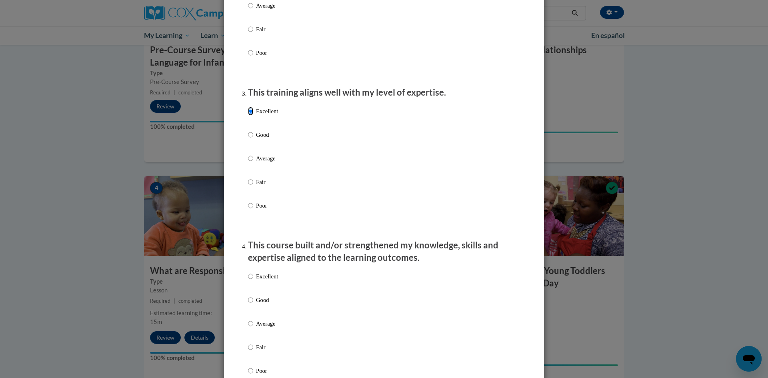
scroll to position [400, 0]
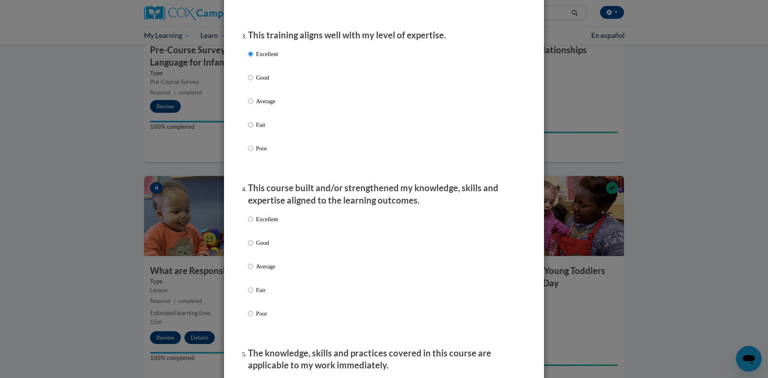
drag, startPoint x: 265, startPoint y: 228, endPoint x: 274, endPoint y: 253, distance: 27.1
click at [265, 223] on p "Excellent" at bounding box center [267, 219] width 22 height 9
click at [253, 223] on input "Excellent" at bounding box center [250, 219] width 5 height 9
radio input "true"
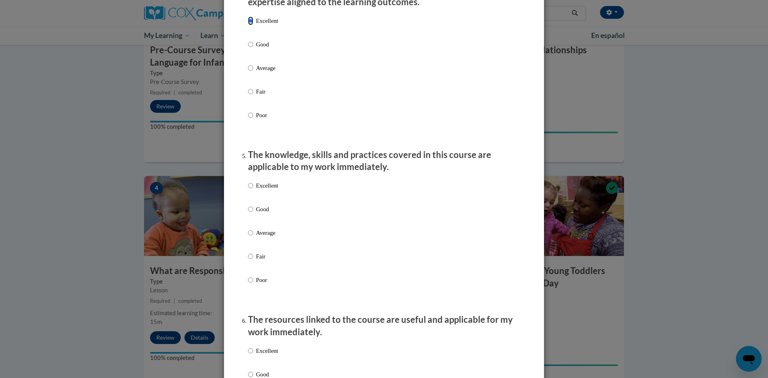
scroll to position [600, 0]
click at [265, 188] on p "Excellent" at bounding box center [267, 184] width 22 height 9
click at [253, 188] on input "Excellent" at bounding box center [250, 184] width 5 height 9
radio input "true"
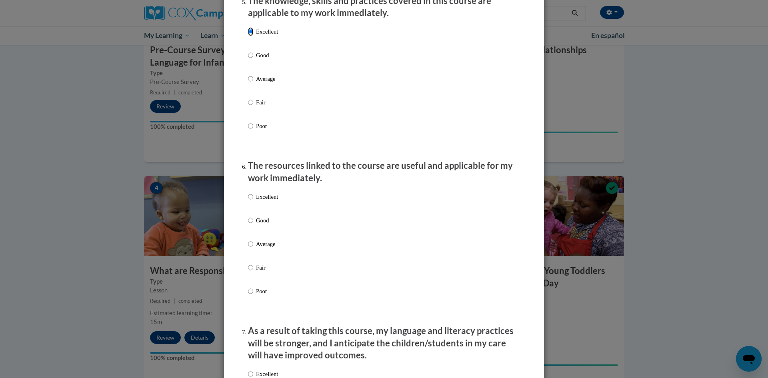
scroll to position [760, 0]
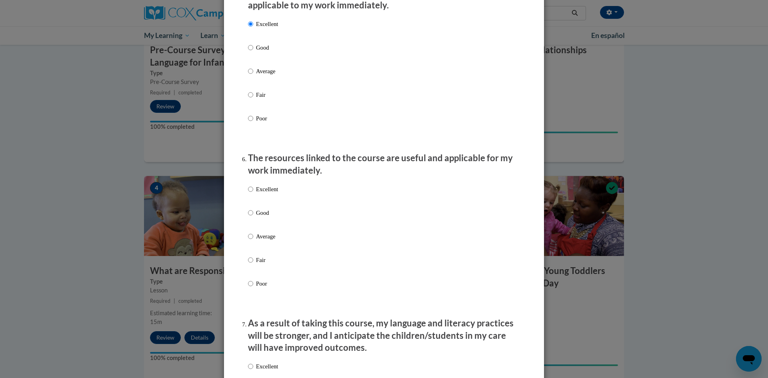
drag, startPoint x: 270, startPoint y: 195, endPoint x: 274, endPoint y: 204, distance: 10.2
click at [270, 193] on p "Excellent" at bounding box center [267, 189] width 22 height 9
click at [253, 193] on input "Excellent" at bounding box center [250, 189] width 5 height 9
radio input "true"
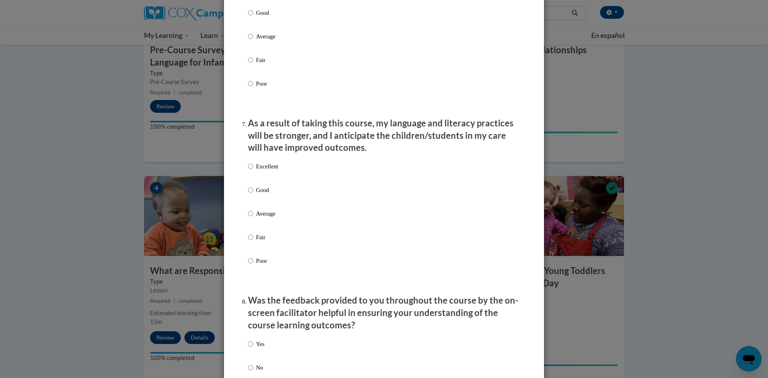
drag, startPoint x: 267, startPoint y: 172, endPoint x: 276, endPoint y: 203, distance: 32.9
click at [268, 171] on p "Excellent" at bounding box center [267, 166] width 22 height 9
click at [253, 171] on input "Excellent" at bounding box center [250, 166] width 5 height 9
radio input "true"
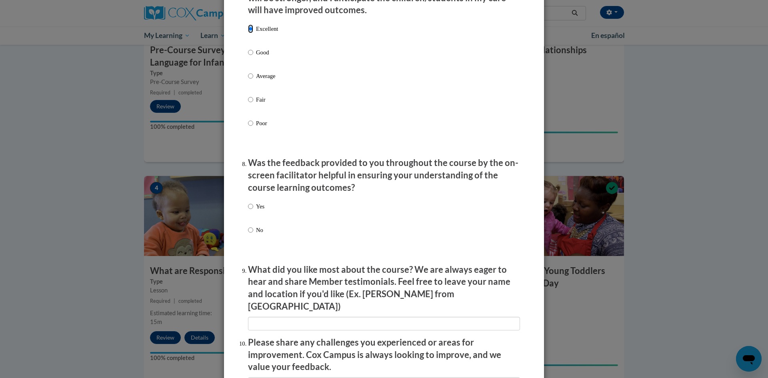
scroll to position [1119, 0]
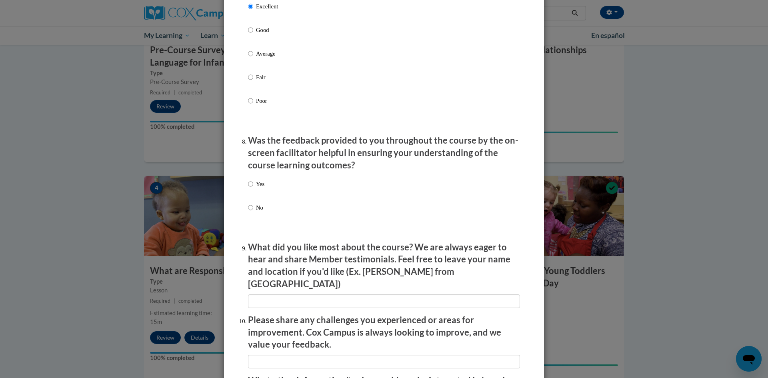
click at [258, 187] on p "Yes" at bounding box center [260, 184] width 8 height 9
click at [253, 187] on input "Yes" at bounding box center [250, 184] width 5 height 9
radio input "true"
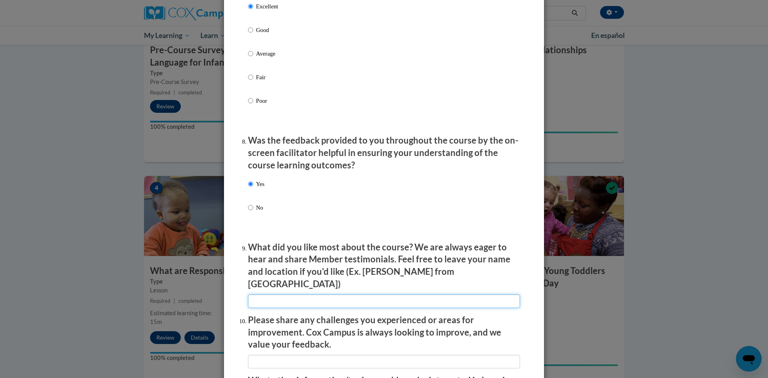
click at [291, 295] on input "textbox" at bounding box center [384, 301] width 272 height 14
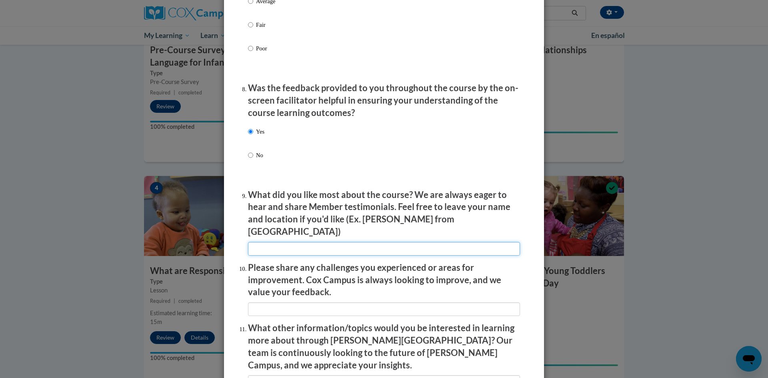
scroll to position [1279, 0]
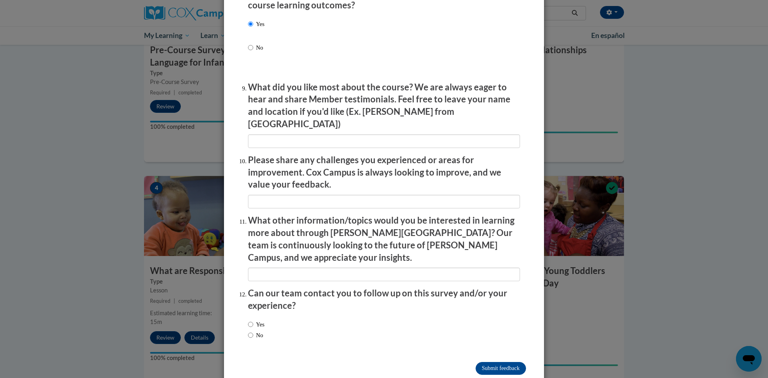
click at [256, 331] on label "No" at bounding box center [255, 335] width 15 height 9
click at [253, 331] on input "No" at bounding box center [250, 335] width 5 height 9
radio input "true"
drag, startPoint x: 486, startPoint y: 350, endPoint x: 469, endPoint y: 336, distance: 21.9
click at [486, 362] on input "Submit feedback" at bounding box center [500, 368] width 50 height 13
